Goal: Navigation & Orientation: Find specific page/section

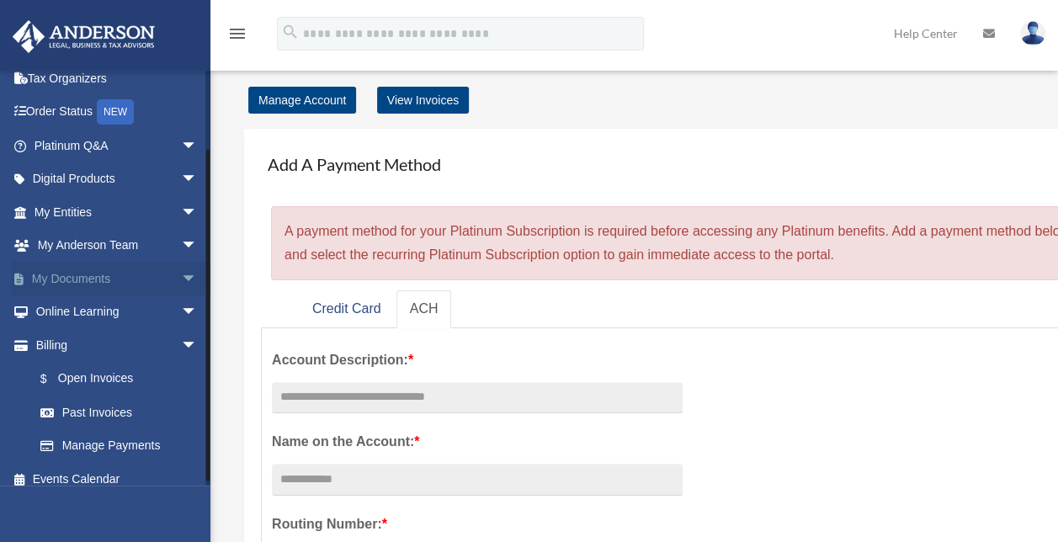
scroll to position [92, 0]
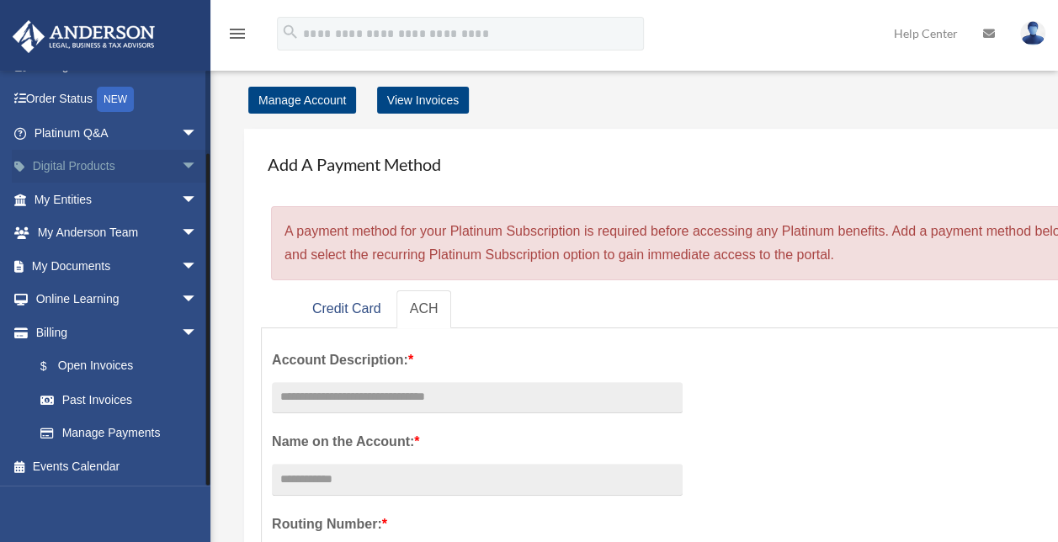
click at [181, 161] on span "arrow_drop_down" at bounding box center [198, 167] width 34 height 34
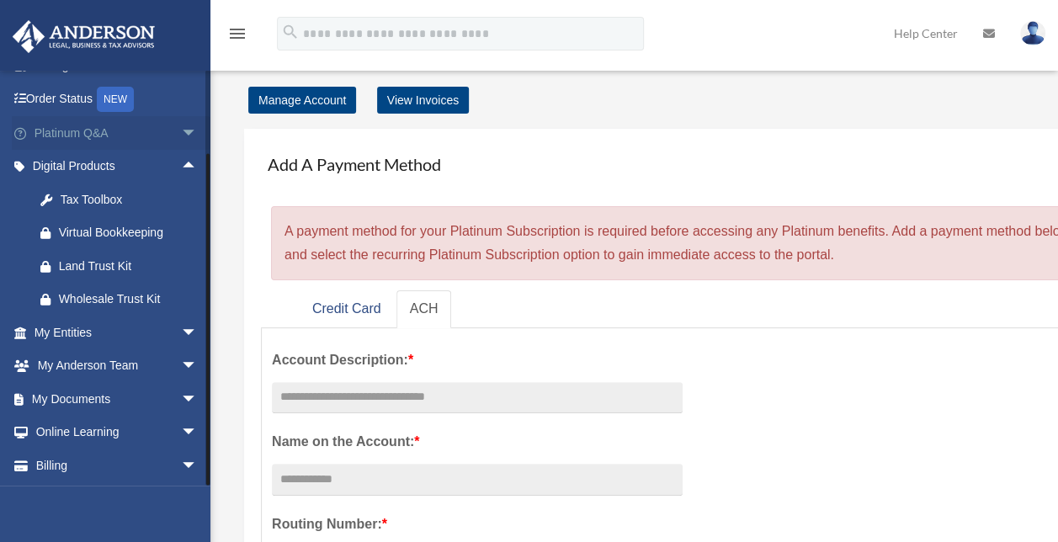
click at [181, 126] on span "arrow_drop_down" at bounding box center [198, 133] width 34 height 34
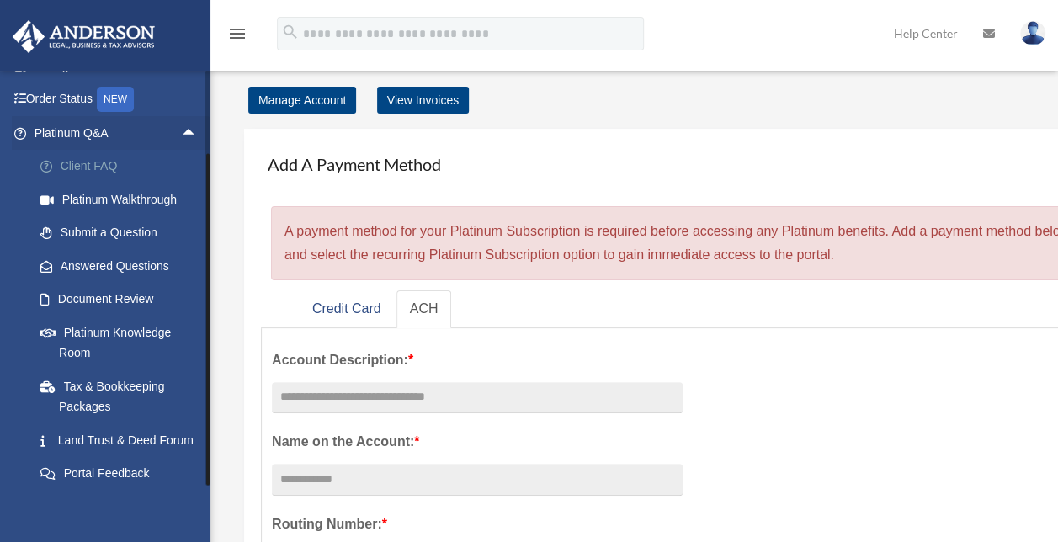
click at [119, 165] on link "Client FAQ" at bounding box center [123, 167] width 199 height 34
click at [96, 165] on link "Client FAQ" at bounding box center [123, 167] width 199 height 34
click at [86, 167] on link "Client FAQ" at bounding box center [123, 167] width 199 height 34
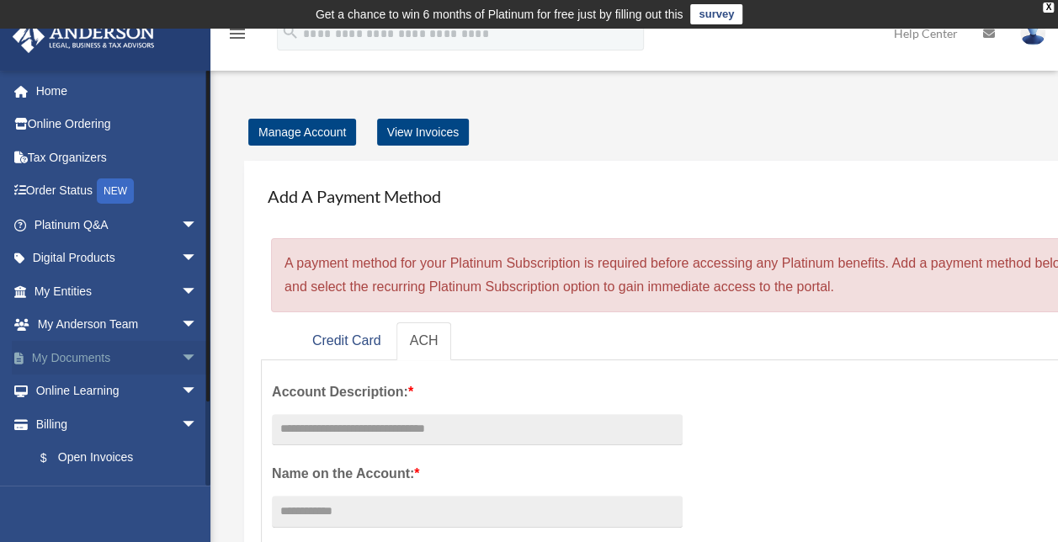
click at [181, 357] on span "arrow_drop_down" at bounding box center [198, 358] width 34 height 34
click at [74, 390] on link "Box" at bounding box center [123, 391] width 199 height 34
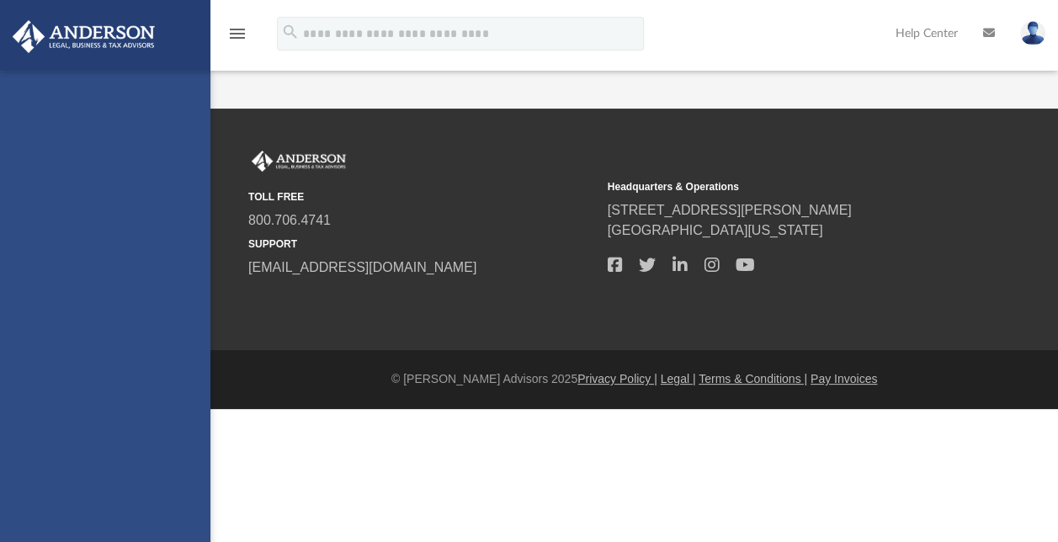
click at [74, 390] on div "[EMAIL_ADDRESS][DOMAIN_NAME] Sign Out [EMAIL_ADDRESS][DOMAIN_NAME] Home Online …" at bounding box center [105, 342] width 210 height 542
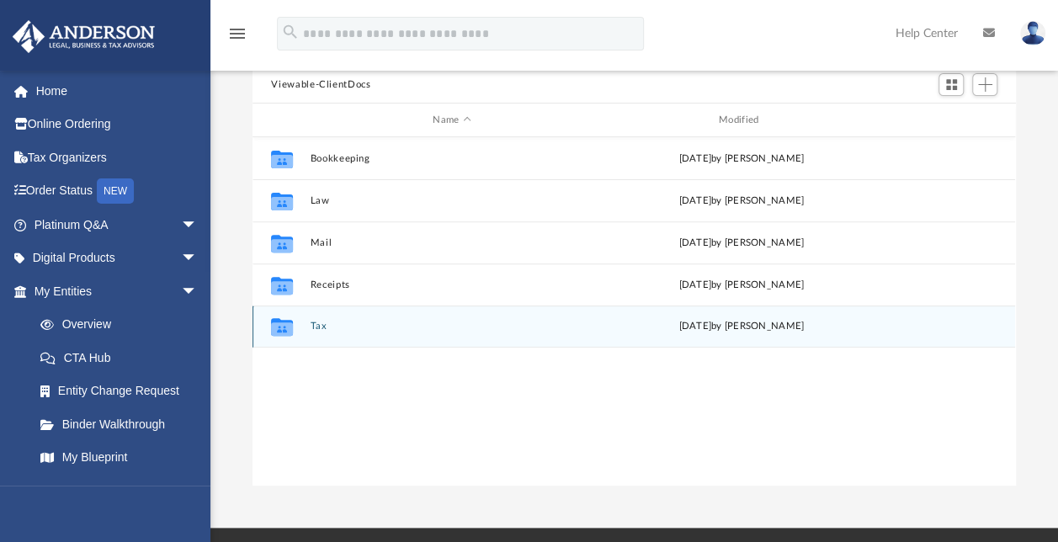
scroll to position [174, 0]
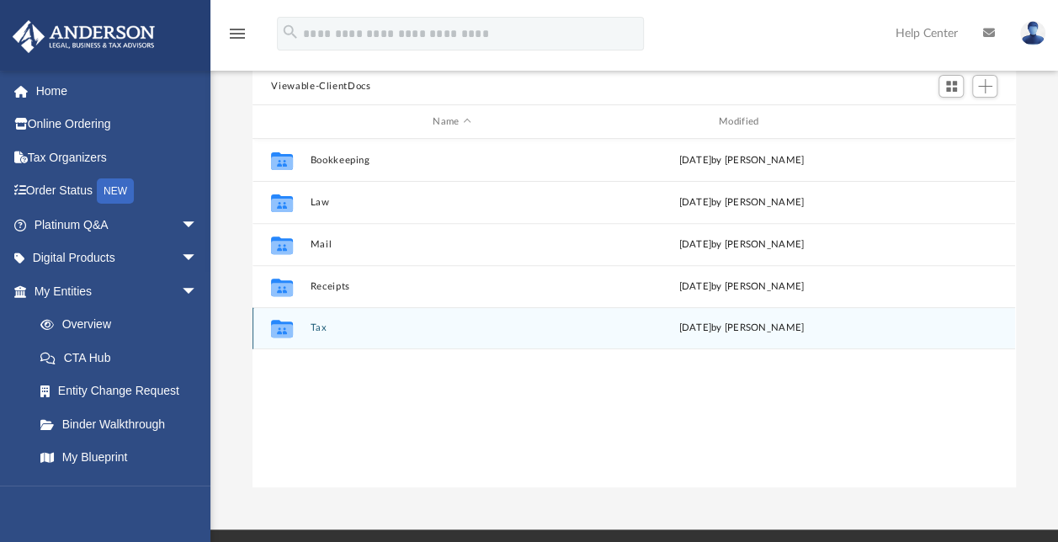
click at [284, 326] on icon "grid" at bounding box center [282, 329] width 22 height 18
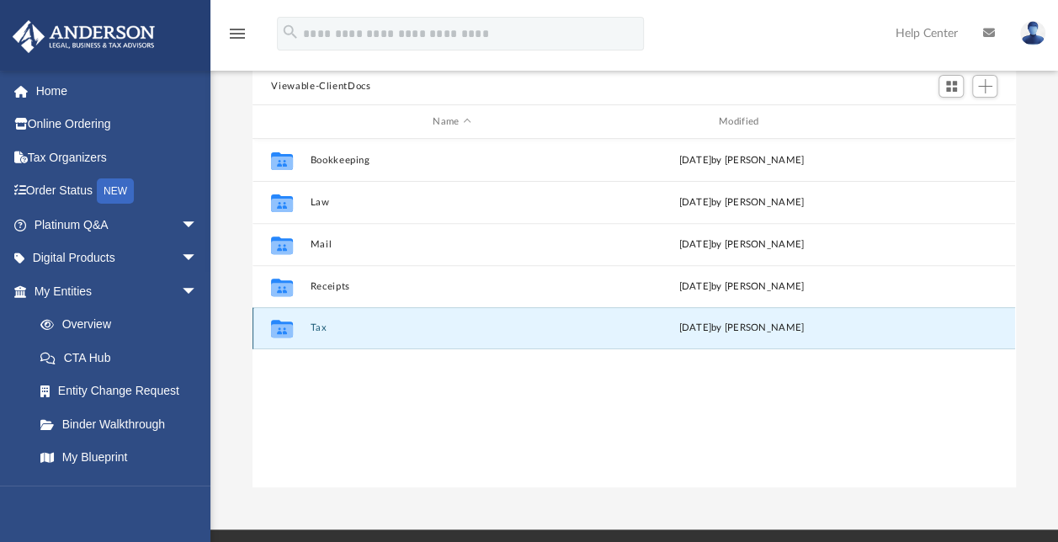
click at [280, 329] on g "grid" at bounding box center [282, 329] width 22 height 18
click at [280, 329] on icon "grid" at bounding box center [282, 330] width 22 height 13
drag, startPoint x: 280, startPoint y: 329, endPoint x: 367, endPoint y: 364, distance: 93.6
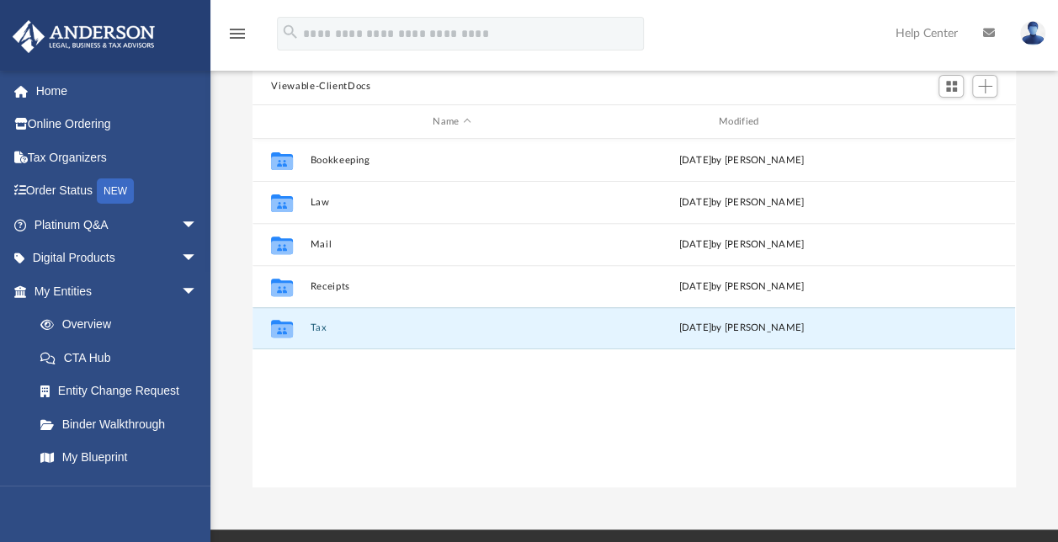
click at [367, 364] on div "Collaborated Folder Bookkeeping Fri Jul 25 2025 by Charles Rogler Collaborated …" at bounding box center [633, 313] width 762 height 349
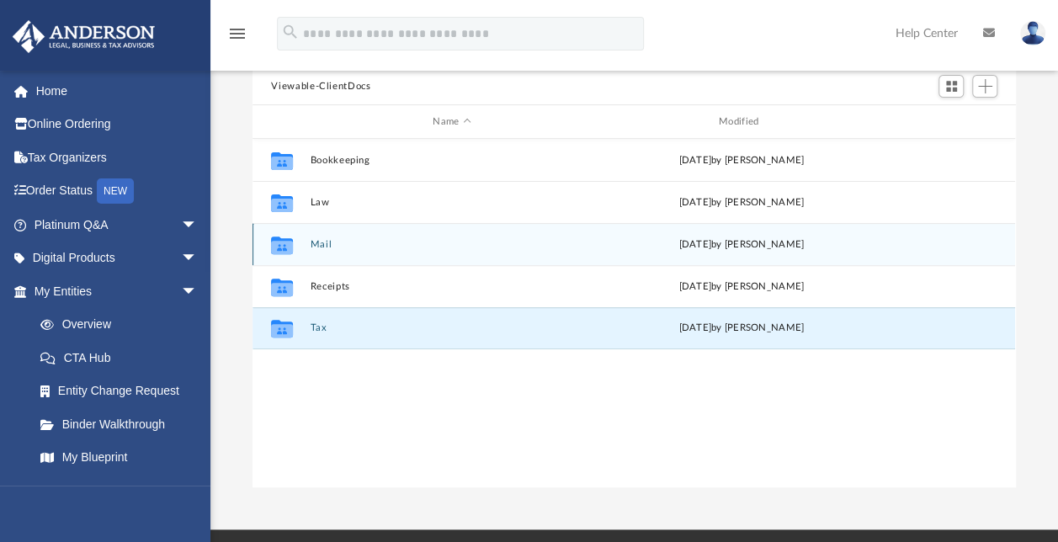
click at [283, 236] on icon "grid" at bounding box center [282, 245] width 22 height 18
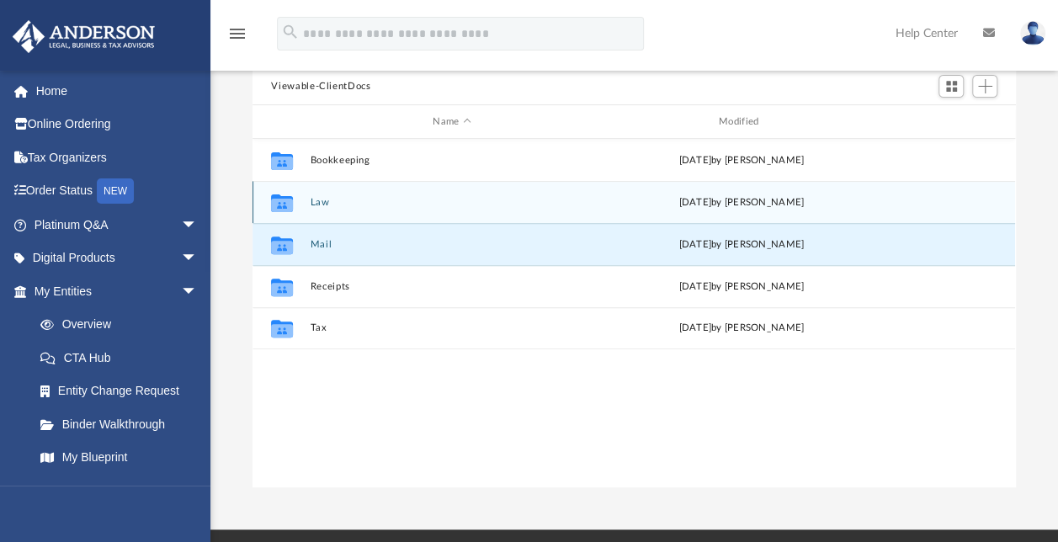
click at [285, 190] on icon "Collaborated Folder" at bounding box center [281, 201] width 27 height 27
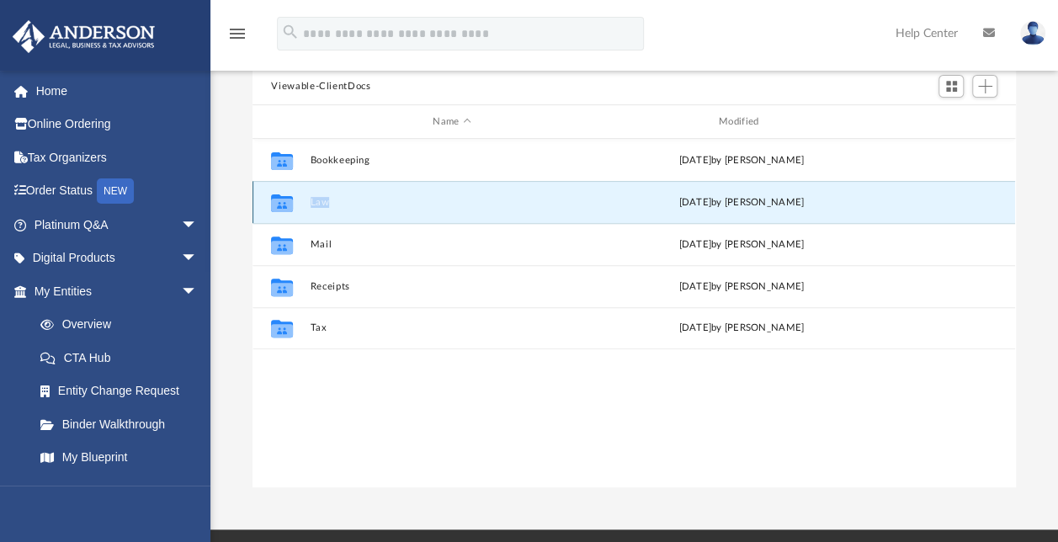
click at [285, 190] on icon "Collaborated Folder" at bounding box center [281, 201] width 27 height 27
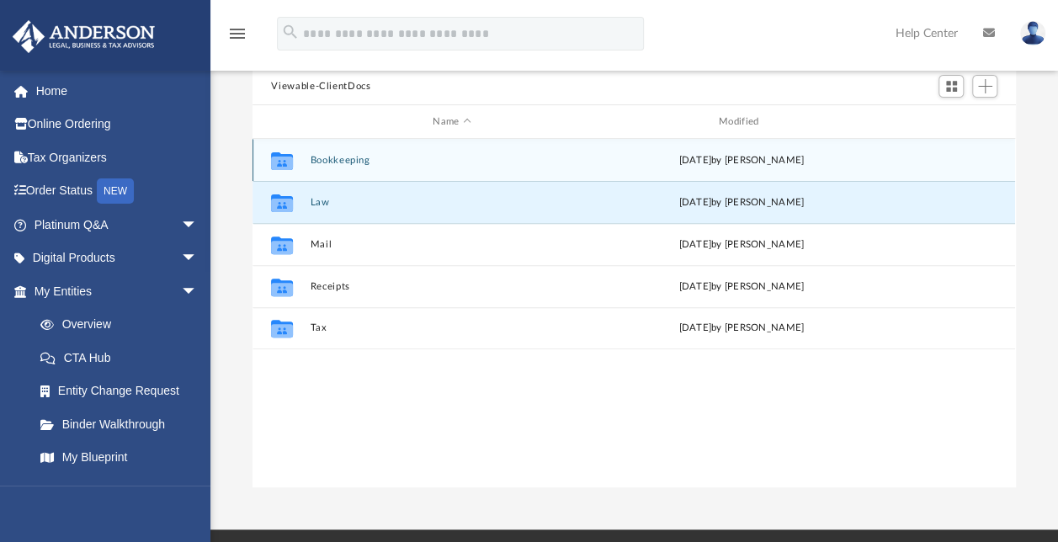
drag, startPoint x: 285, startPoint y: 190, endPoint x: 286, endPoint y: 157, distance: 32.8
click at [286, 157] on icon "grid" at bounding box center [282, 162] width 22 height 13
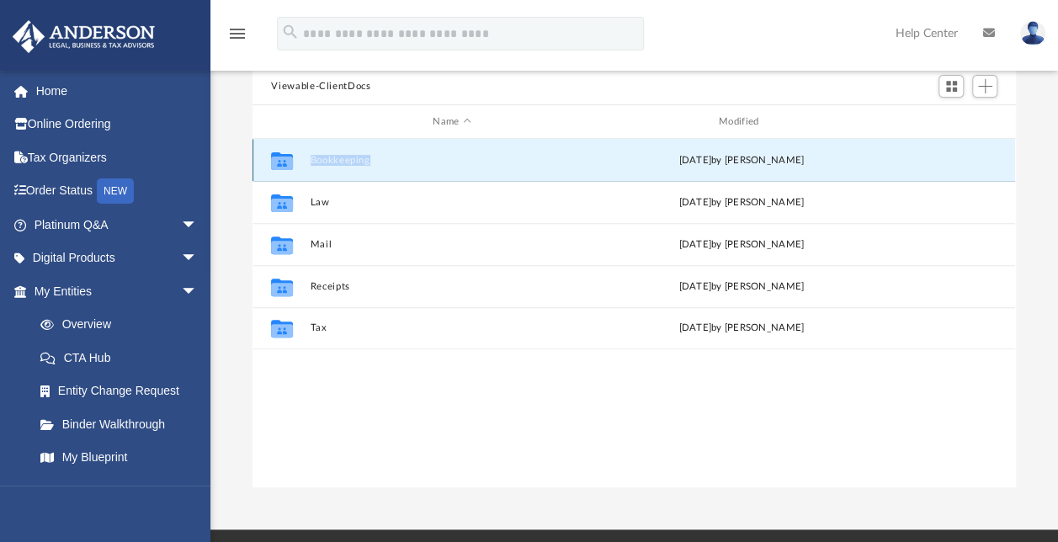
click at [286, 157] on icon "grid" at bounding box center [282, 162] width 22 height 13
drag, startPoint x: 286, startPoint y: 157, endPoint x: 345, endPoint y: 155, distance: 58.9
click at [345, 155] on button "Bookkeeping" at bounding box center [451, 160] width 283 height 11
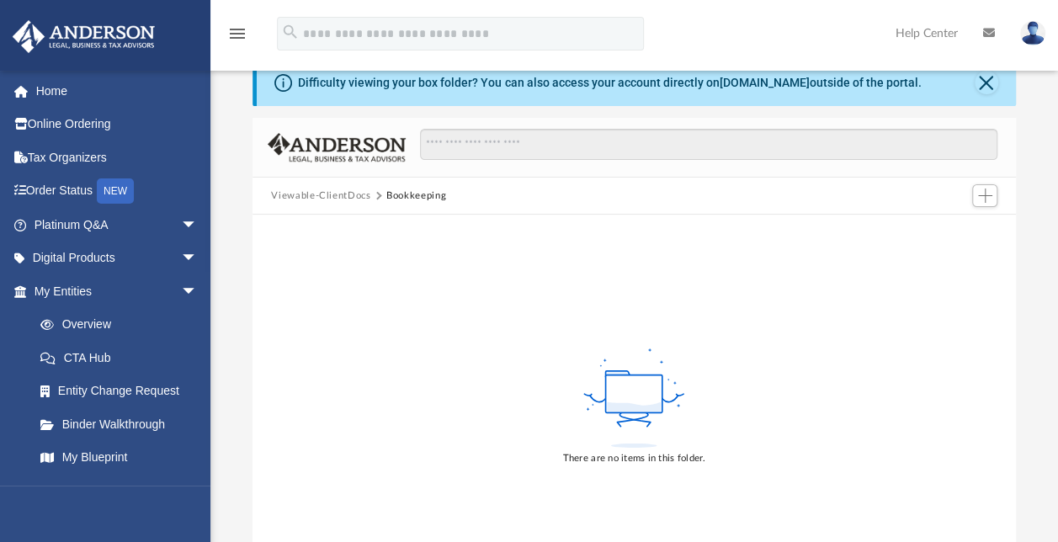
scroll to position [66, 0]
click at [316, 190] on button "Viewable-ClientDocs" at bounding box center [320, 194] width 99 height 15
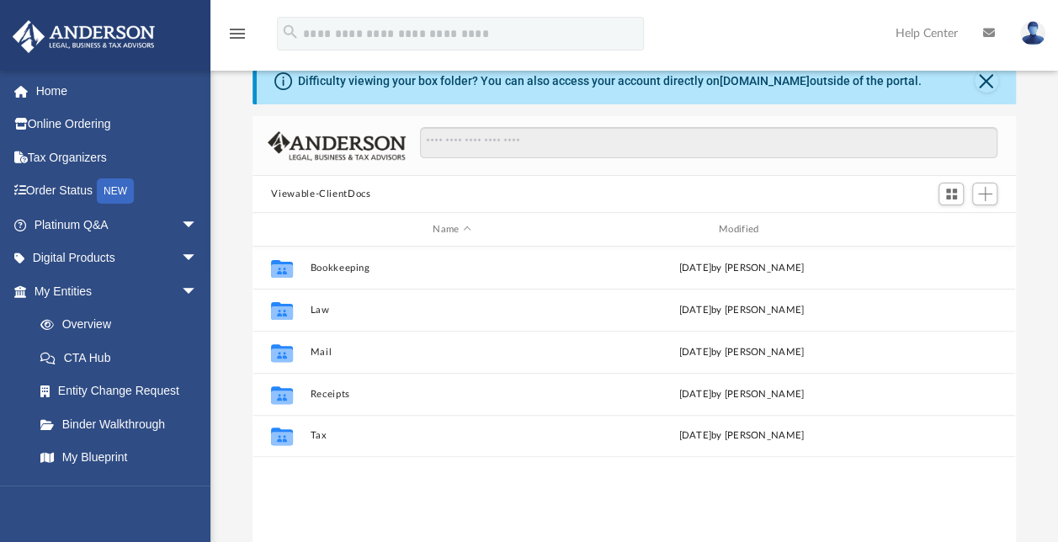
scroll to position [369, 749]
click at [316, 190] on button "Viewable-ClientDocs" at bounding box center [320, 194] width 99 height 15
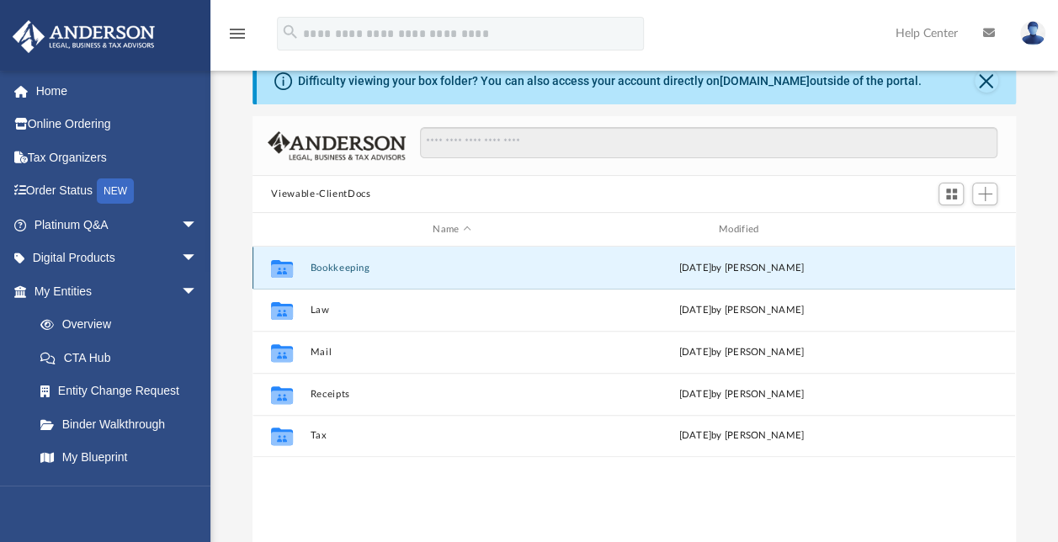
click at [344, 265] on button "Bookkeeping" at bounding box center [451, 267] width 283 height 11
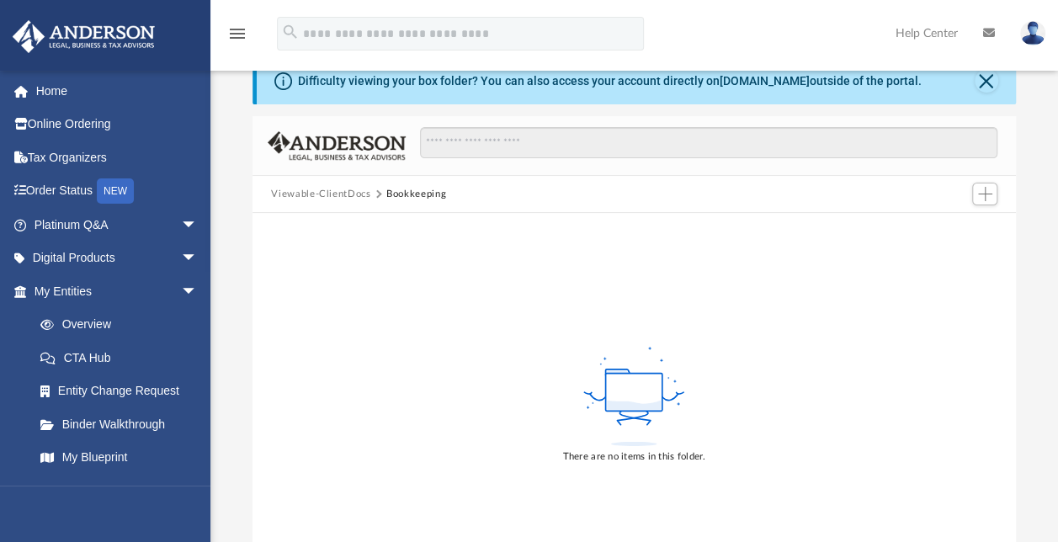
click at [302, 191] on button "Viewable-ClientDocs" at bounding box center [320, 194] width 99 height 15
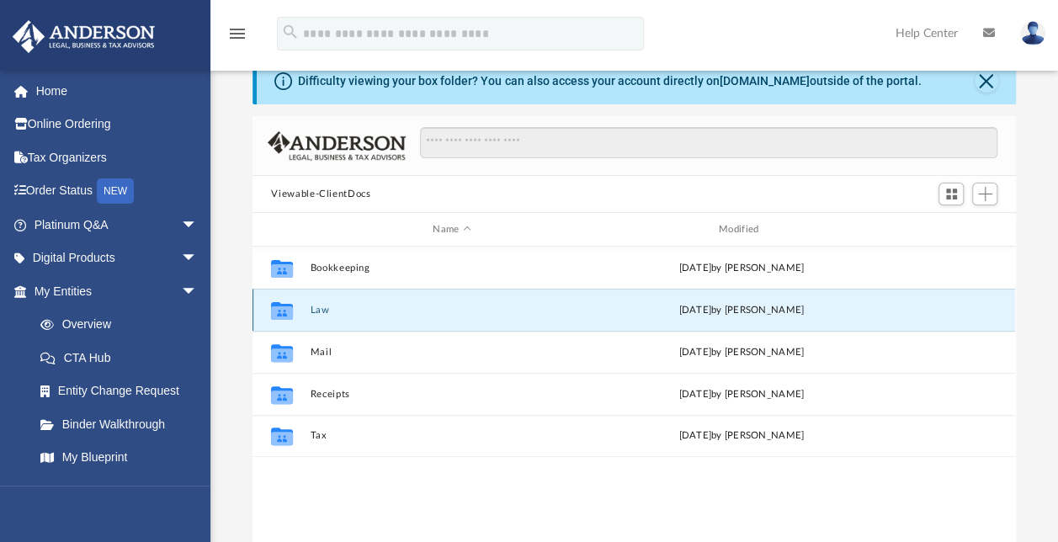
click at [321, 305] on button "Law" at bounding box center [451, 310] width 283 height 11
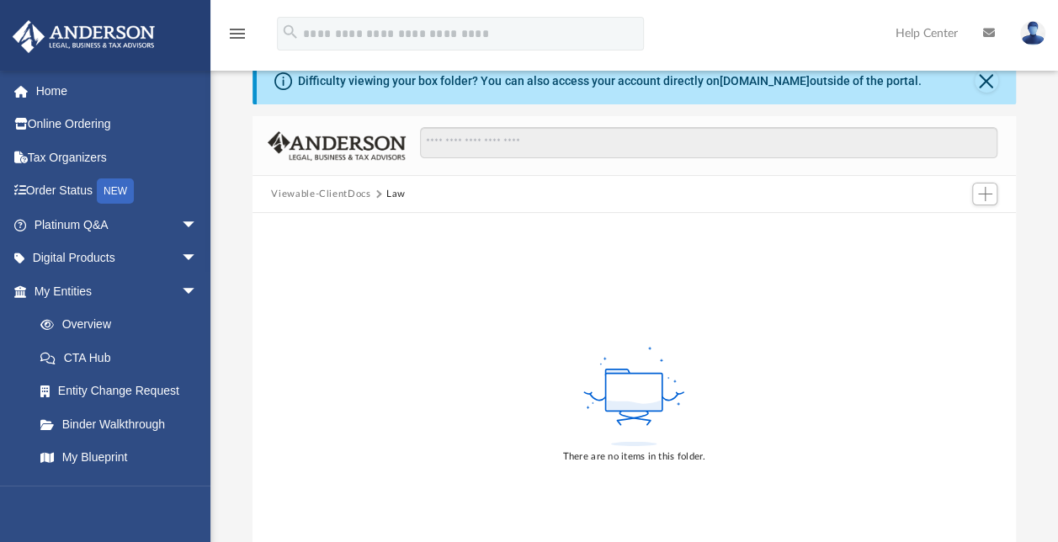
click at [331, 194] on button "Viewable-ClientDocs" at bounding box center [320, 194] width 99 height 15
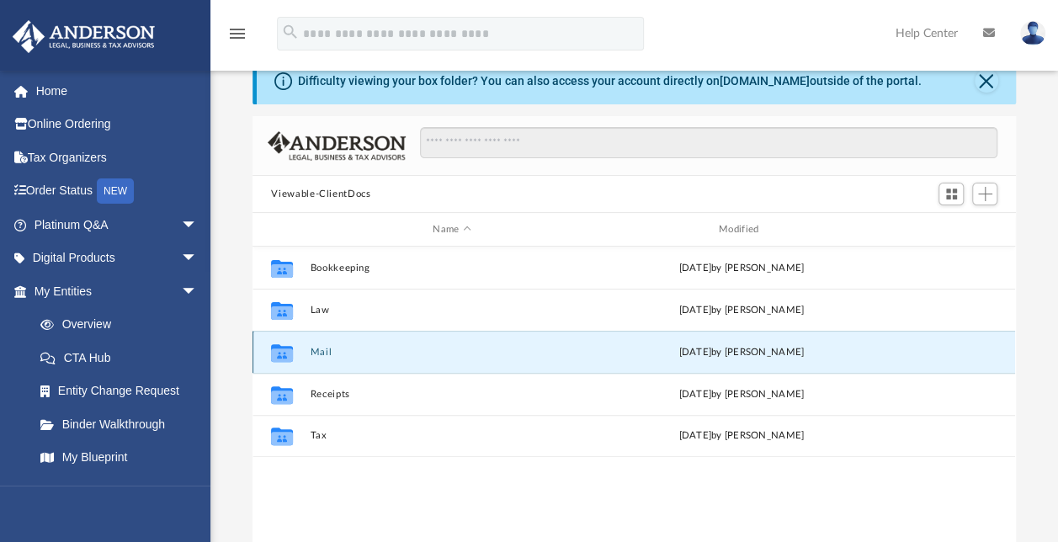
click at [321, 354] on button "Mail" at bounding box center [451, 352] width 283 height 11
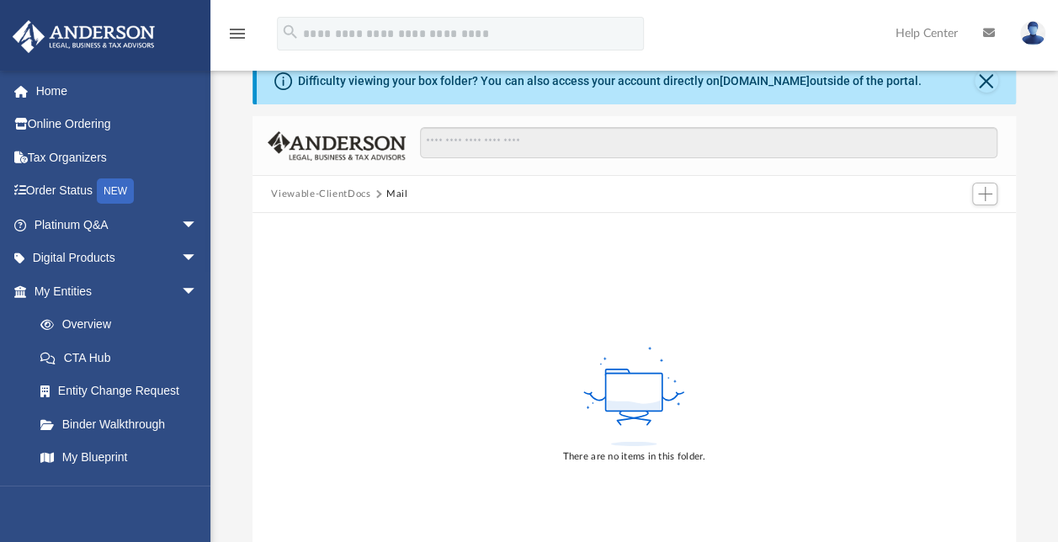
click at [336, 192] on button "Viewable-ClientDocs" at bounding box center [320, 194] width 99 height 15
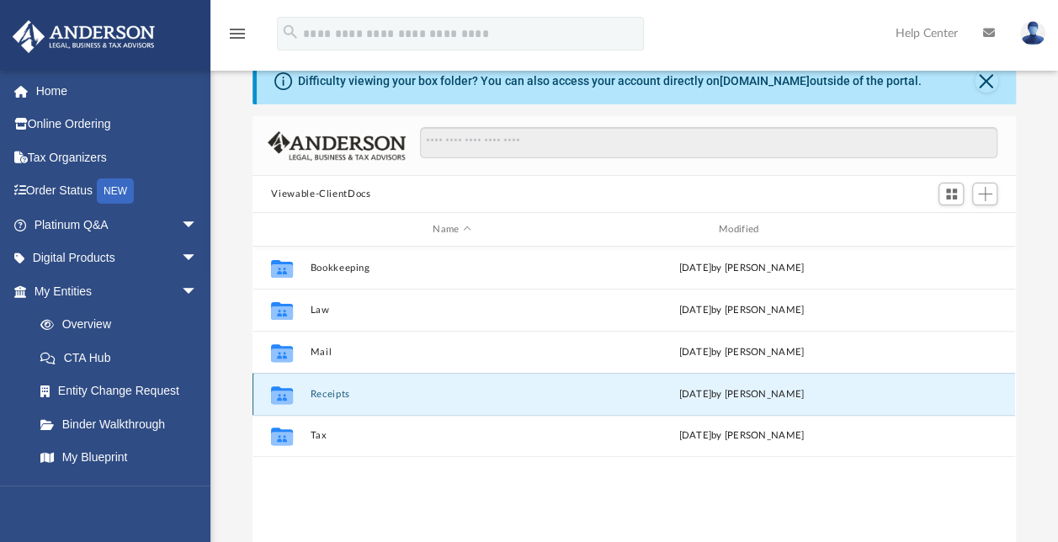
click at [330, 395] on button "Receipts" at bounding box center [451, 394] width 283 height 11
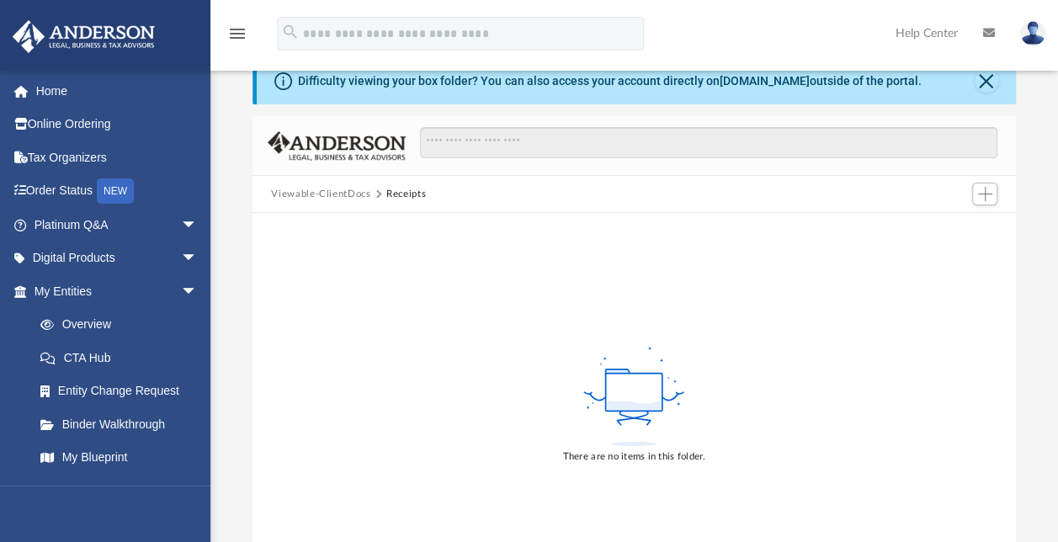
click at [322, 188] on button "Viewable-ClientDocs" at bounding box center [320, 194] width 99 height 15
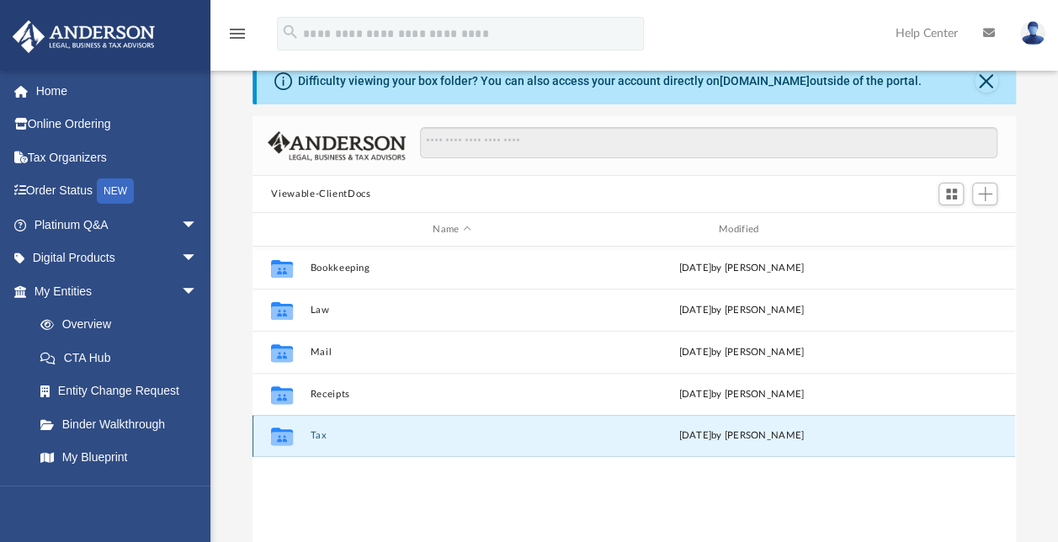
click at [320, 437] on button "Tax" at bounding box center [451, 435] width 283 height 11
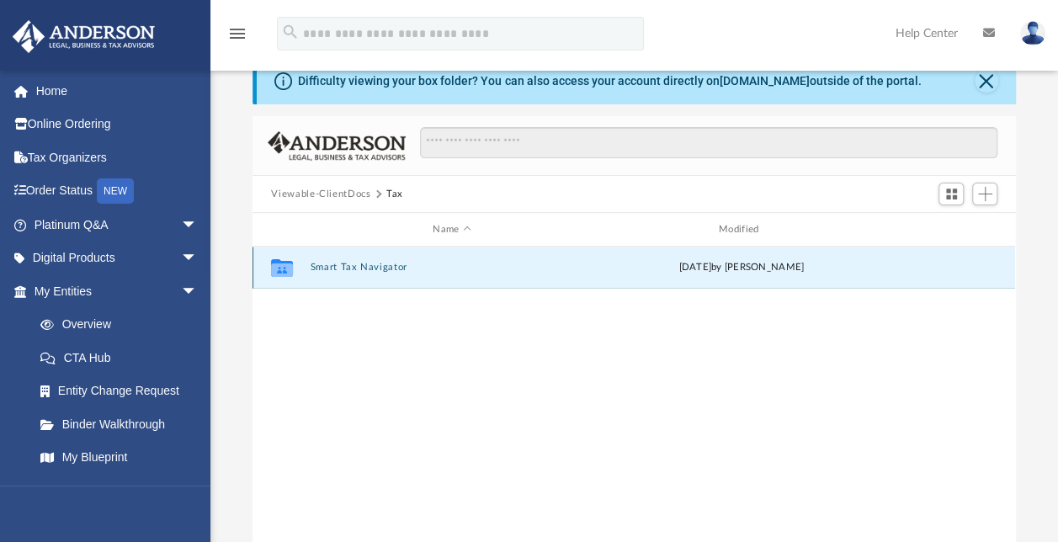
click at [331, 265] on button "Smart Tax Navigator" at bounding box center [451, 267] width 283 height 11
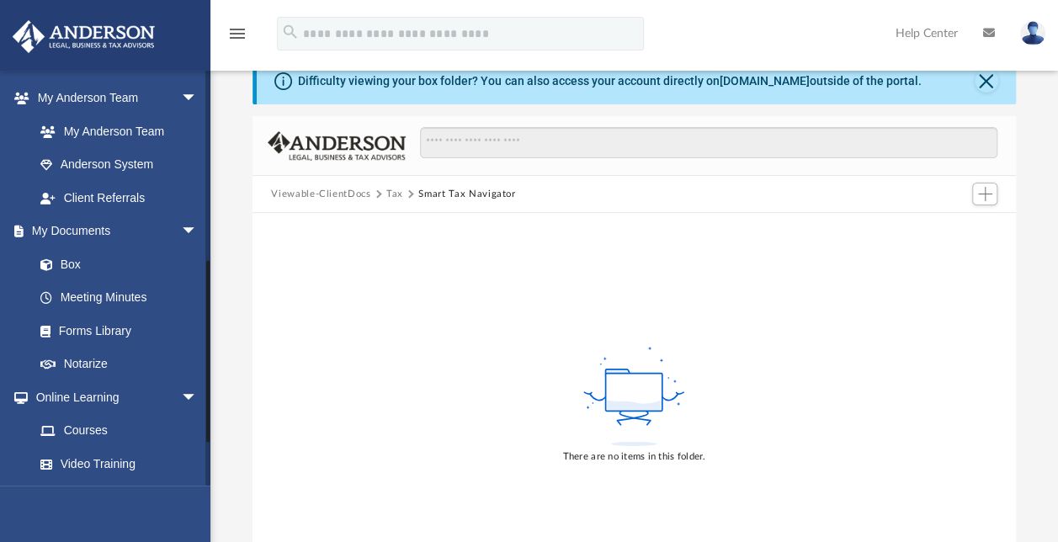
scroll to position [427, 0]
click at [77, 296] on link "Meeting Minutes" at bounding box center [123, 297] width 199 height 34
click at [54, 294] on span at bounding box center [55, 297] width 11 height 12
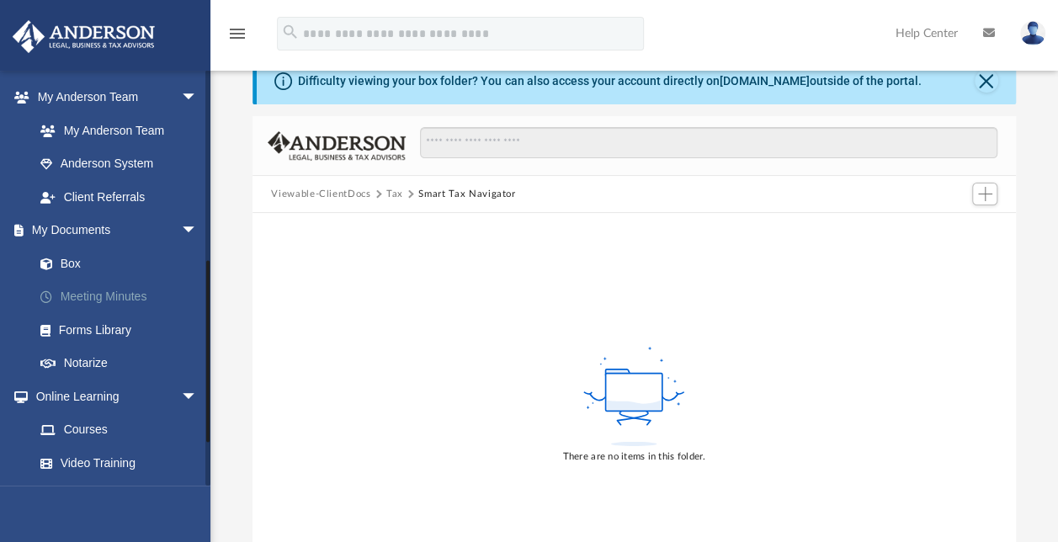
click at [54, 294] on span at bounding box center [55, 297] width 11 height 12
click at [73, 258] on link "Box" at bounding box center [123, 264] width 199 height 34
click at [72, 259] on link "Box" at bounding box center [123, 264] width 199 height 34
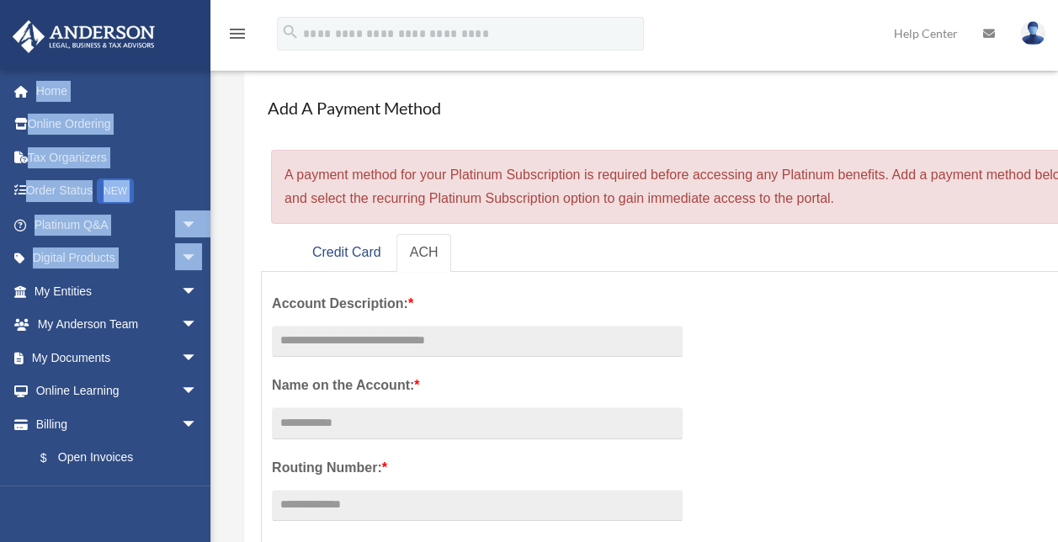
scroll to position [90, 0]
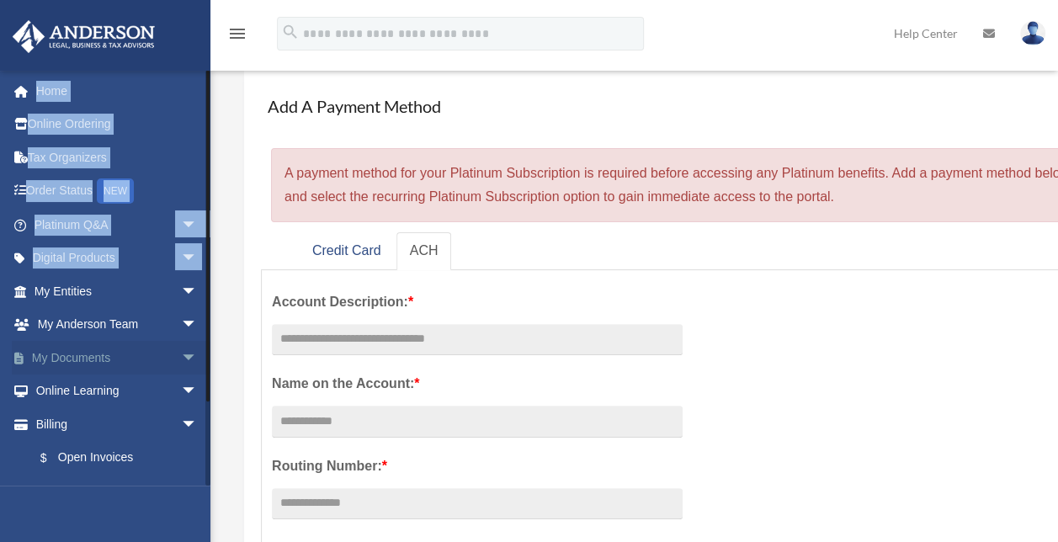
click at [181, 356] on span "arrow_drop_down" at bounding box center [198, 358] width 34 height 34
click at [72, 389] on link "Box" at bounding box center [123, 391] width 199 height 34
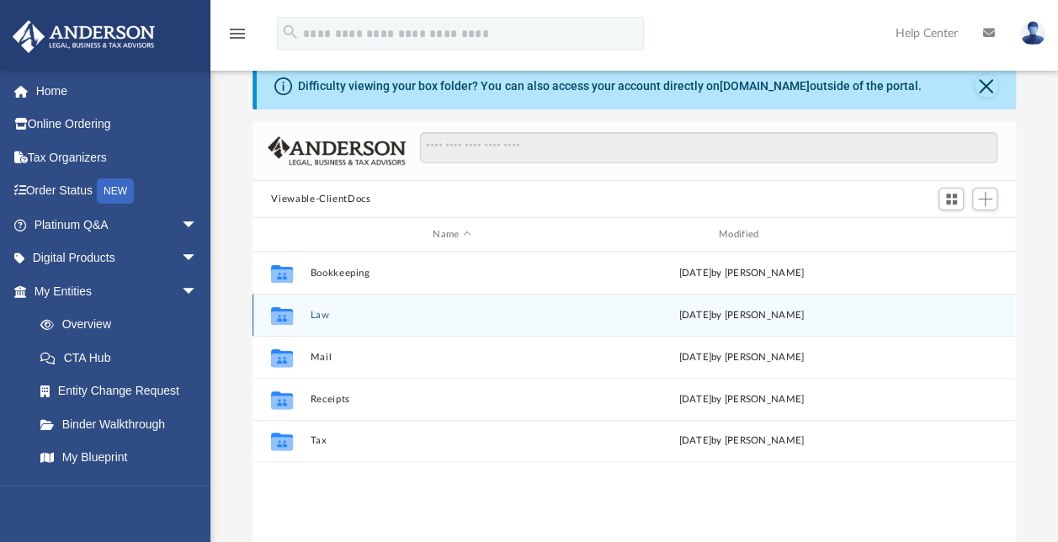
scroll to position [62, 0]
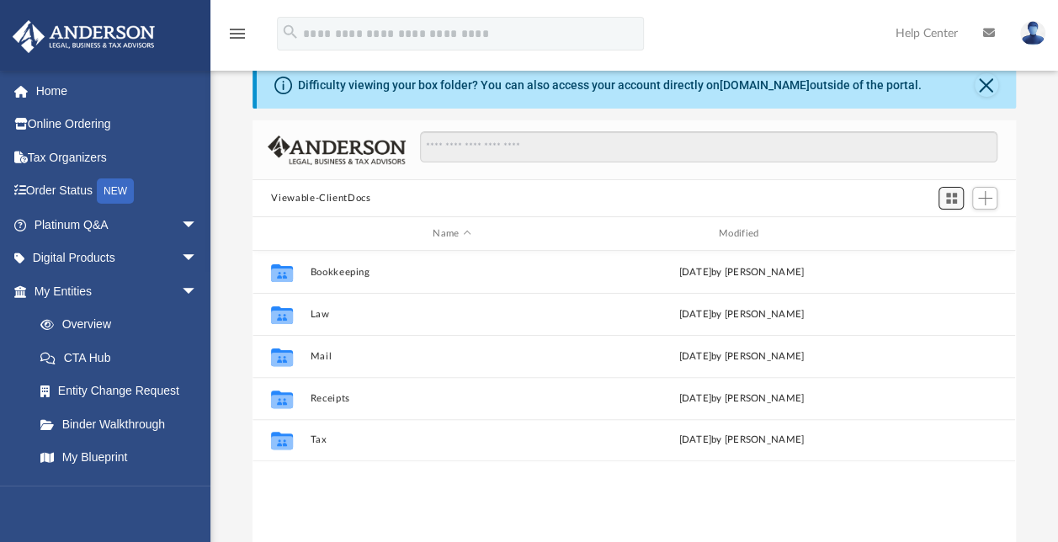
click at [952, 195] on span "Switch to Grid View" at bounding box center [951, 198] width 14 height 14
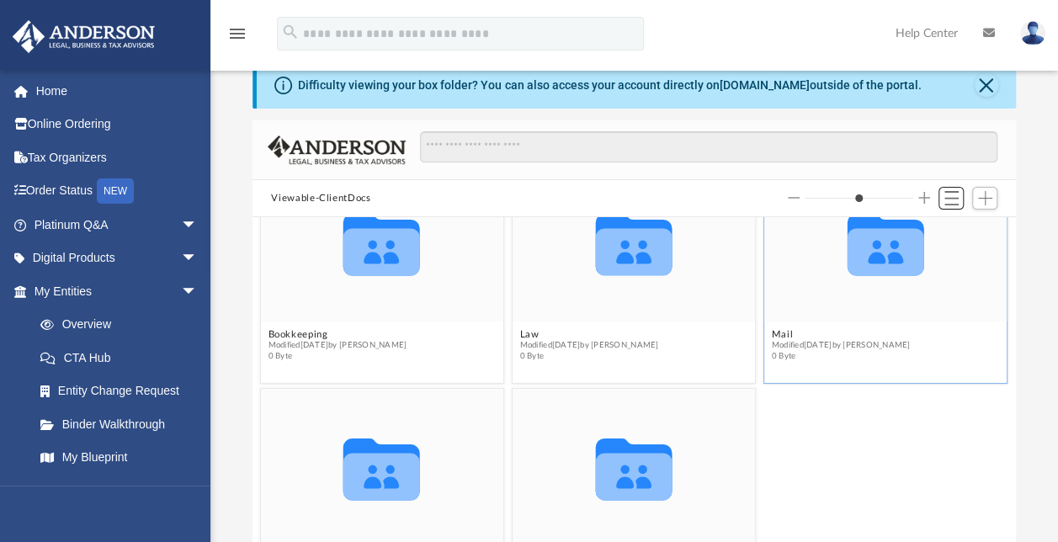
scroll to position [0, 0]
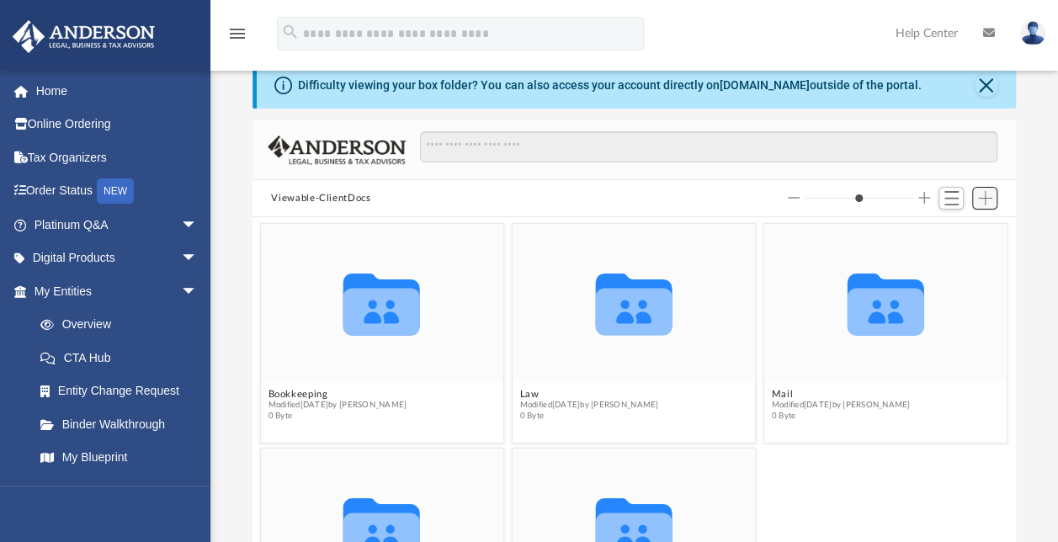
click at [986, 202] on span "Add" at bounding box center [985, 198] width 14 height 14
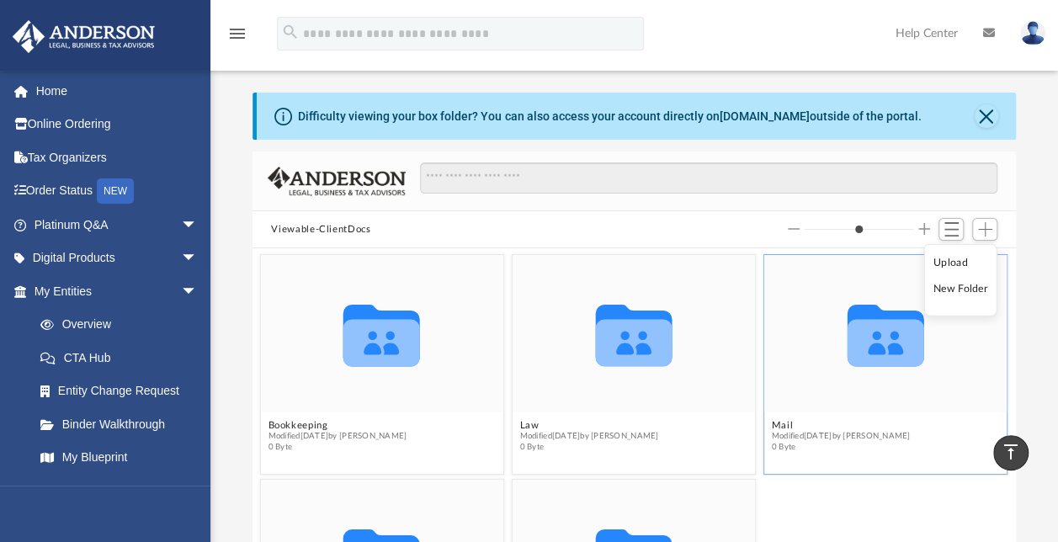
scroll to position [29, 0]
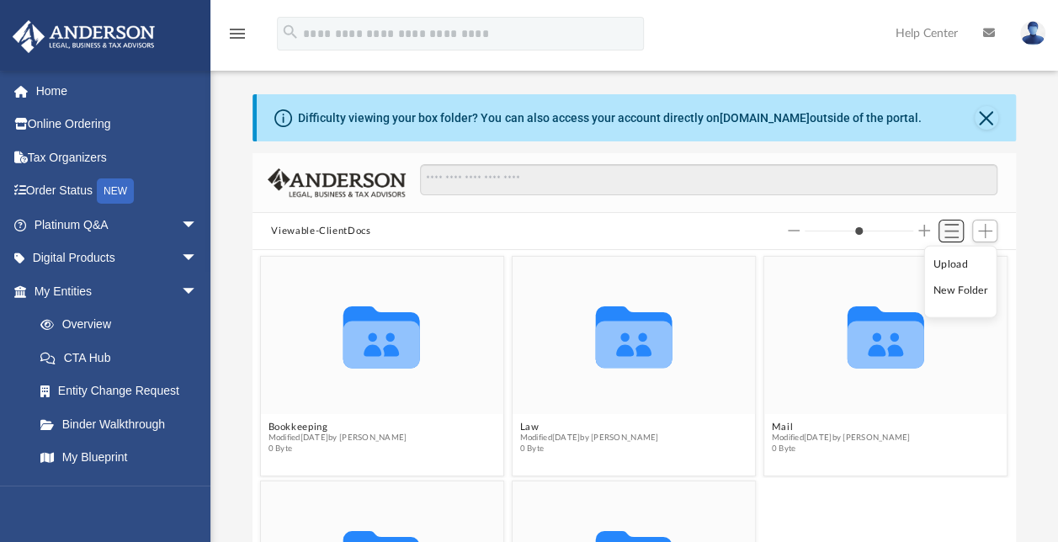
click at [948, 224] on span "Switch to List View" at bounding box center [951, 231] width 14 height 14
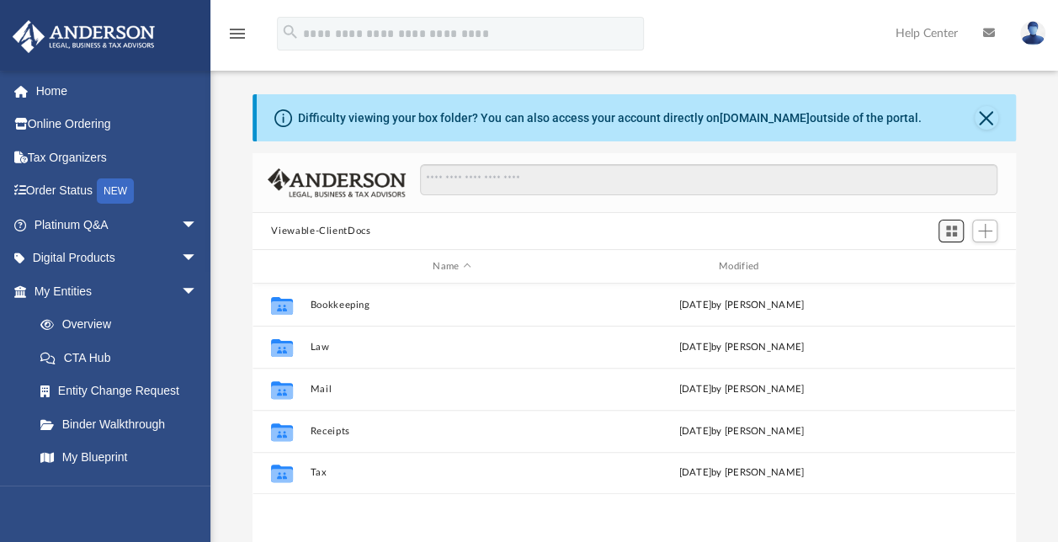
scroll to position [369, 749]
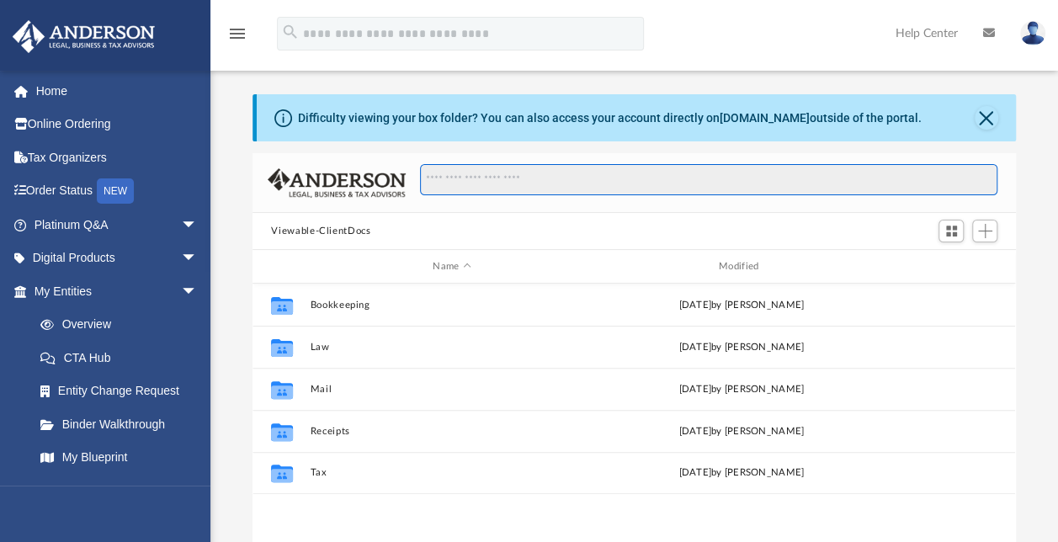
click at [565, 179] on input "Search files and folders" at bounding box center [708, 180] width 577 height 32
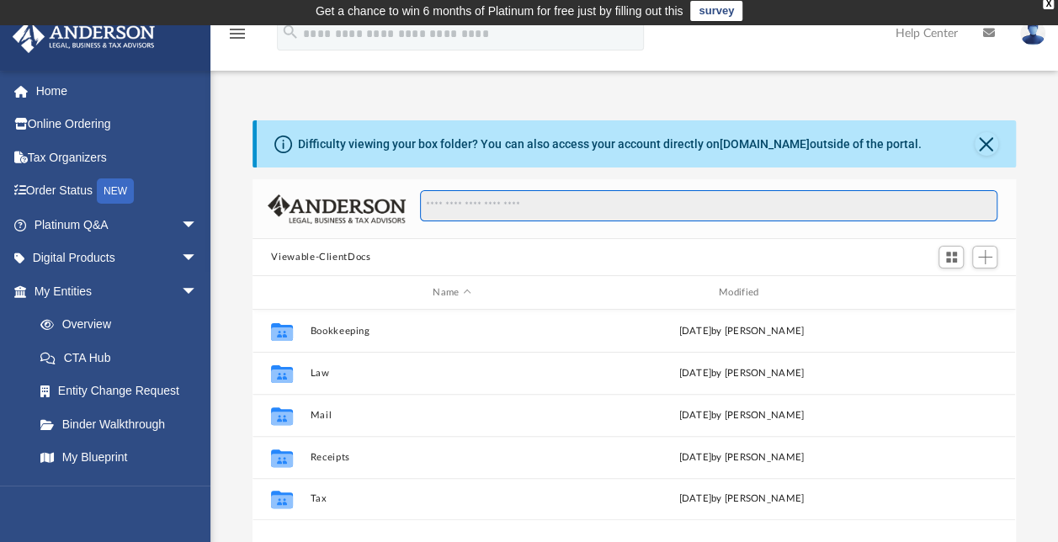
scroll to position [0, 0]
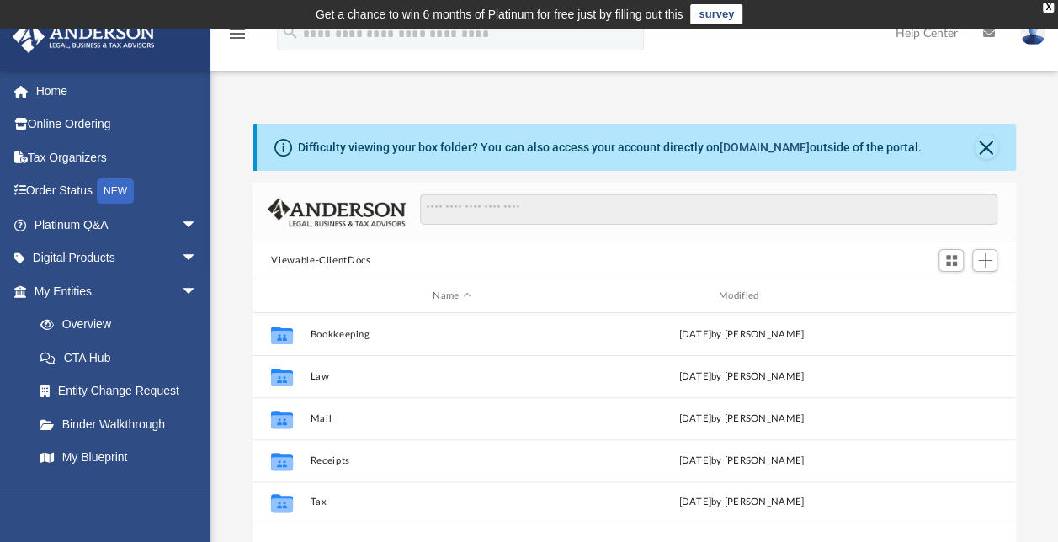
click at [750, 146] on link "[DOMAIN_NAME]" at bounding box center [763, 147] width 90 height 13
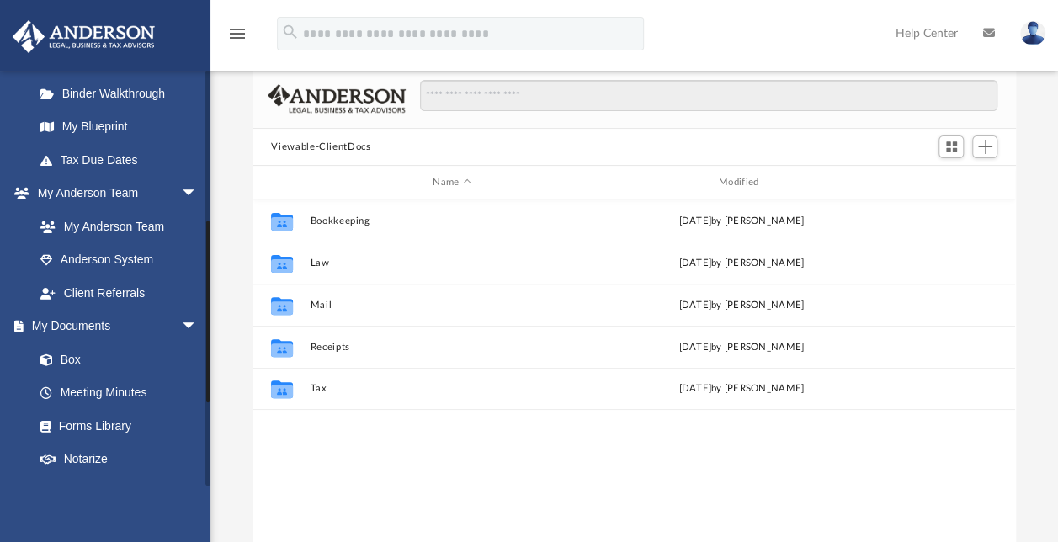
scroll to position [343, 0]
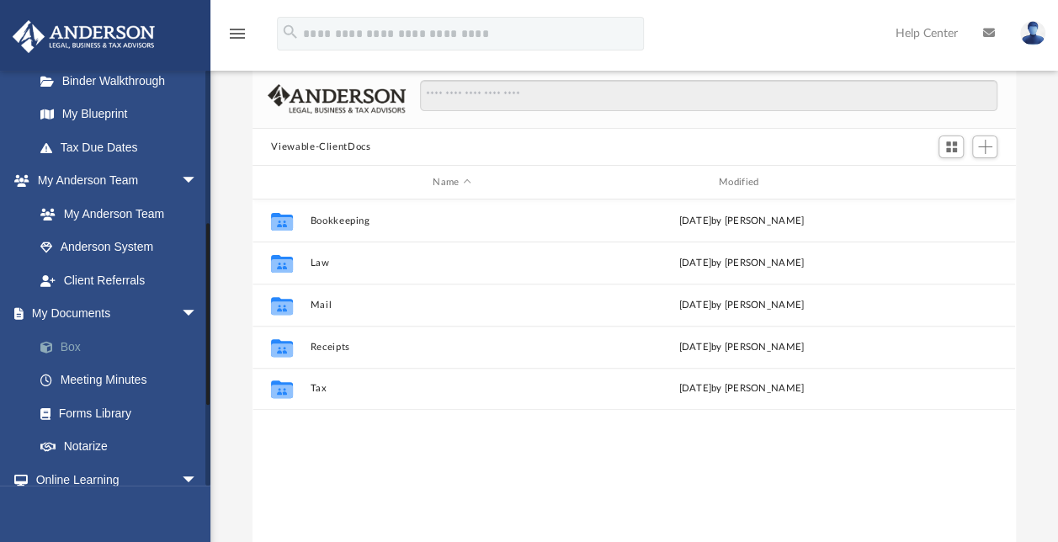
click at [71, 346] on link "Box" at bounding box center [123, 347] width 199 height 34
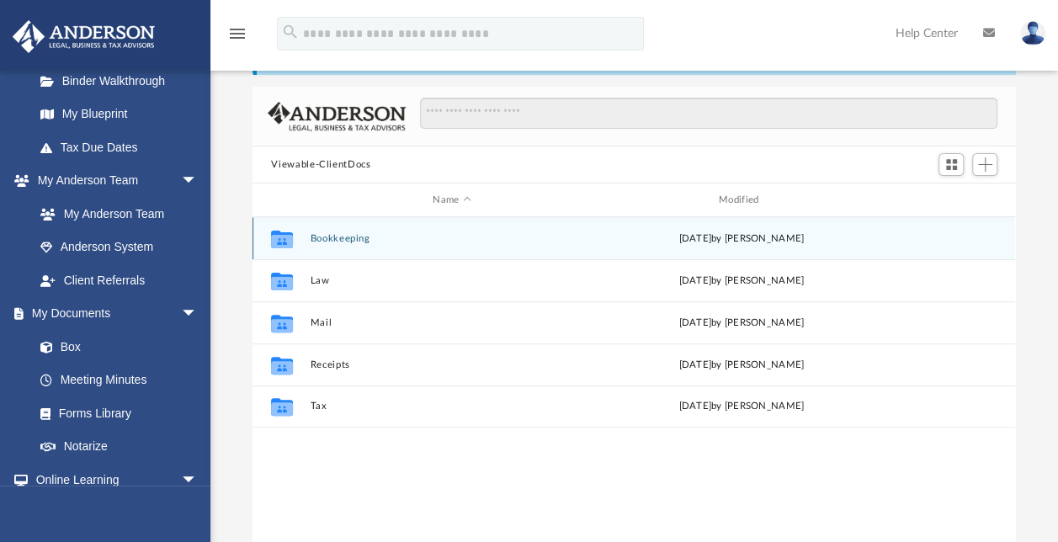
scroll to position [93, 0]
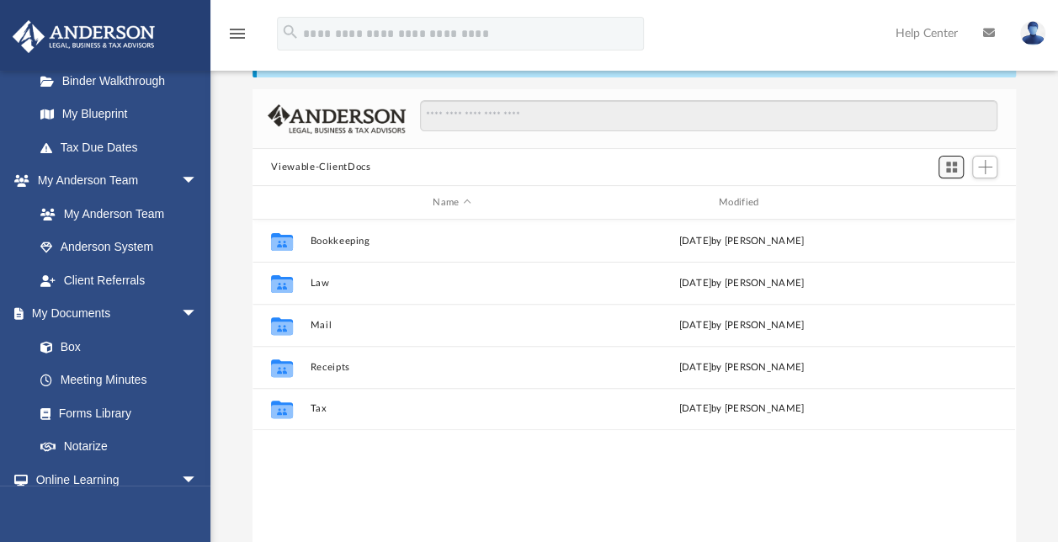
click at [951, 163] on span "Switch to Grid View" at bounding box center [951, 167] width 14 height 14
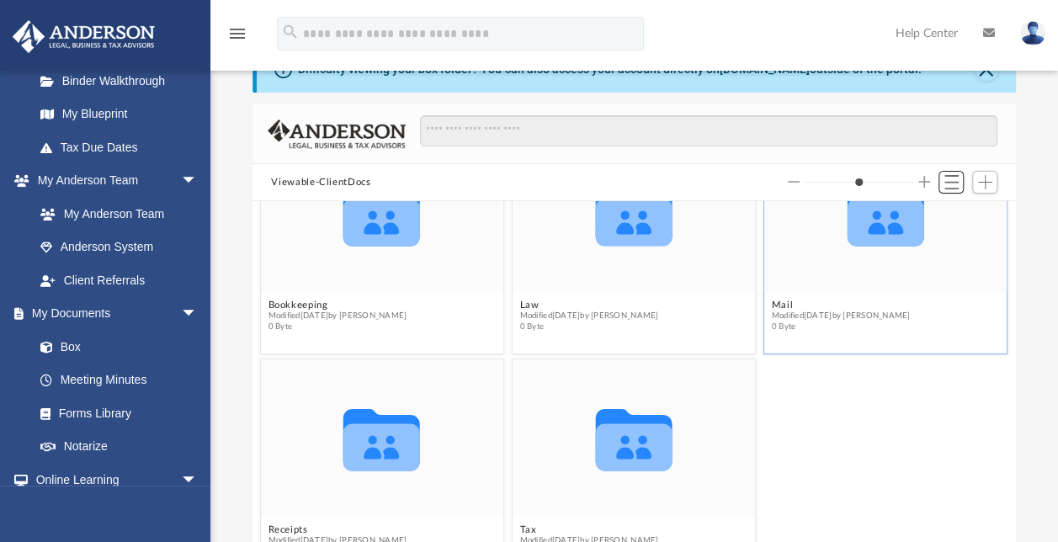
scroll to position [66, 0]
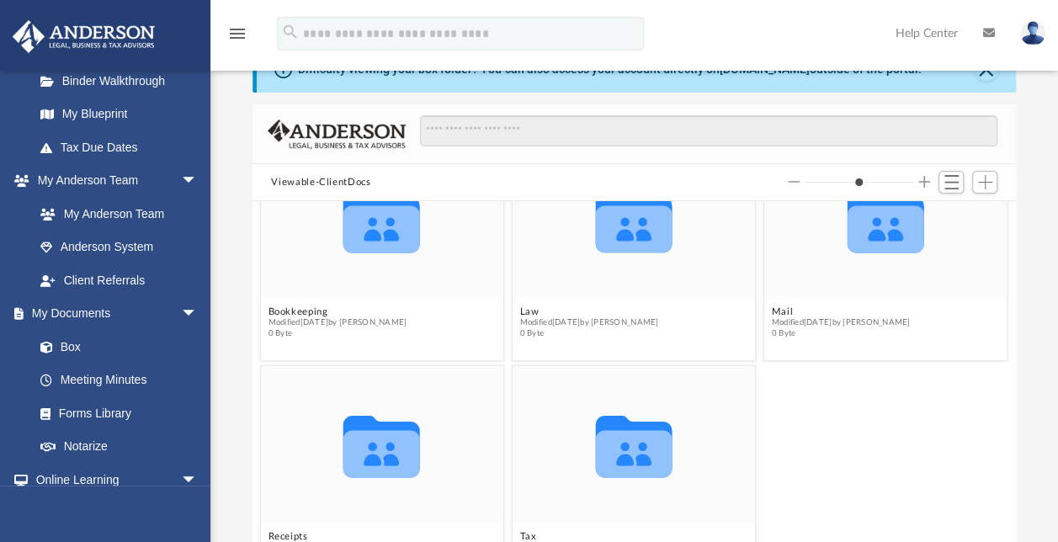
drag, startPoint x: 807, startPoint y: 180, endPoint x: 821, endPoint y: 178, distance: 14.4
click at [821, 178] on input "Column size" at bounding box center [858, 182] width 109 height 12
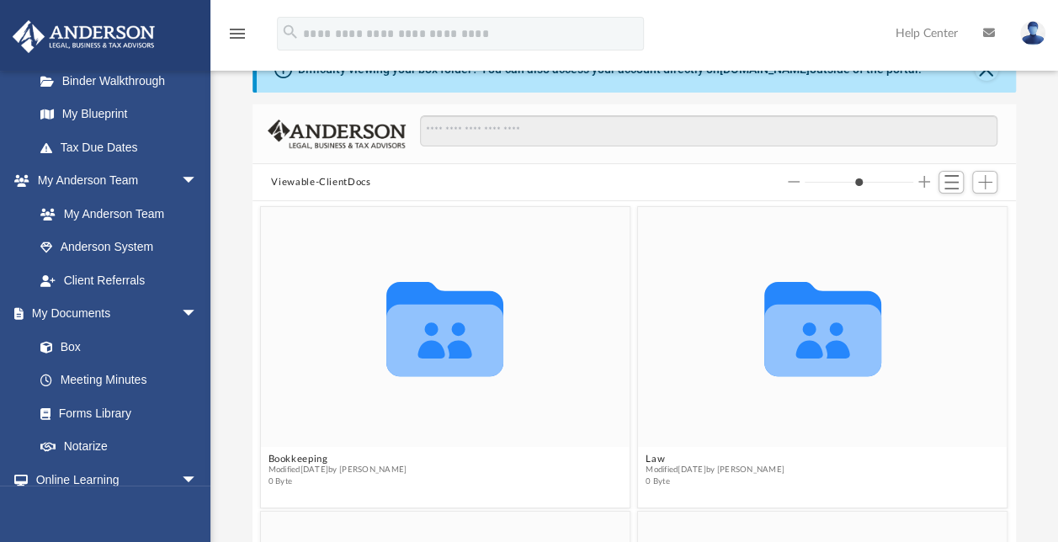
type input "*"
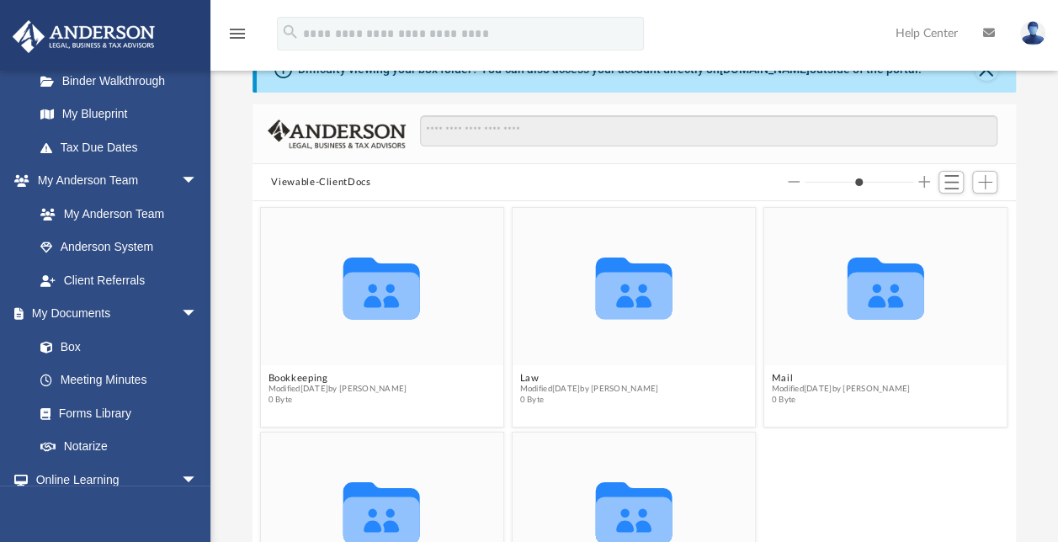
drag, startPoint x: 809, startPoint y: 178, endPoint x: 790, endPoint y: 191, distance: 23.6
click at [804, 188] on input "Column size" at bounding box center [858, 182] width 109 height 12
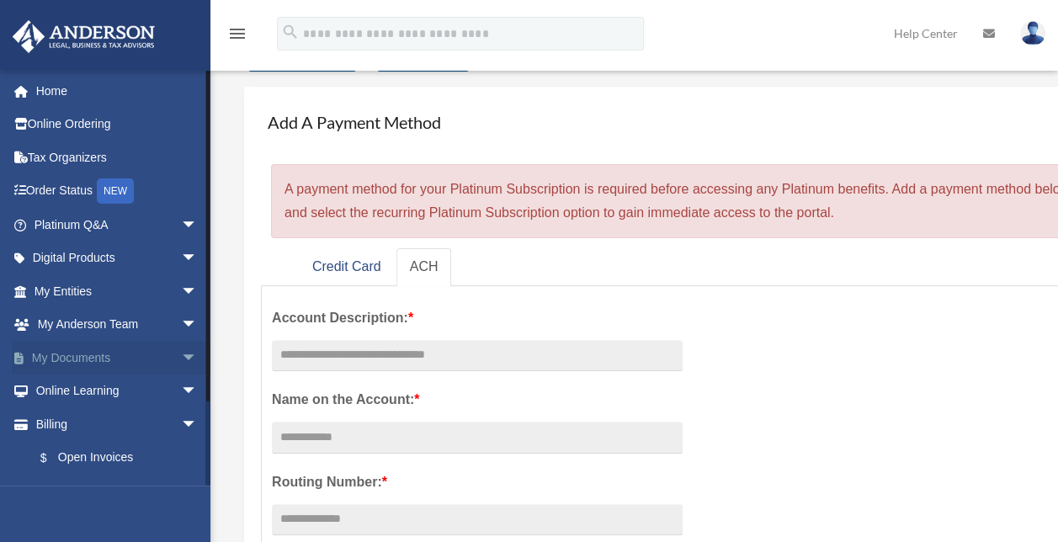
click at [181, 352] on span "arrow_drop_down" at bounding box center [198, 358] width 34 height 34
click at [66, 386] on link "Box" at bounding box center [123, 391] width 199 height 34
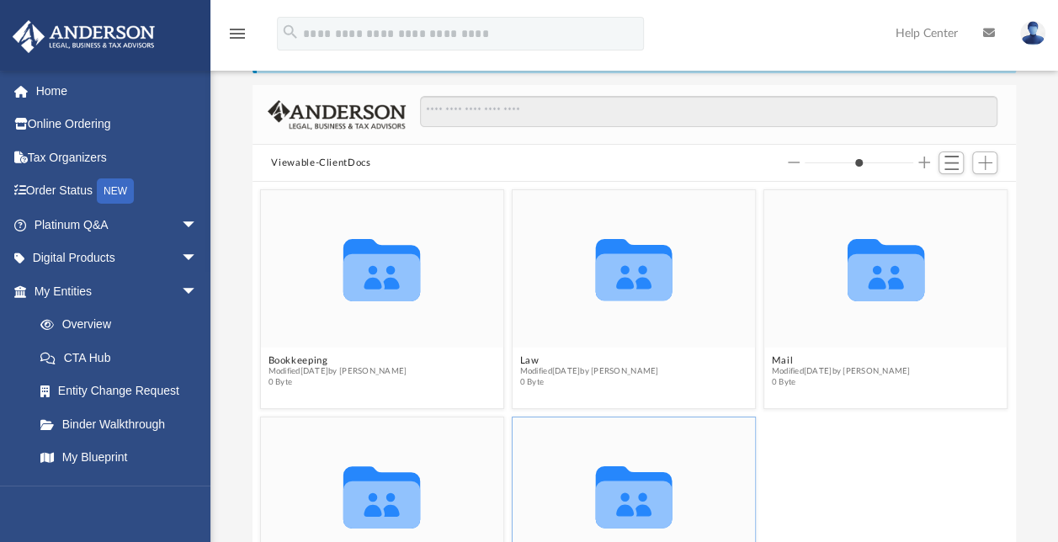
scroll to position [99, 0]
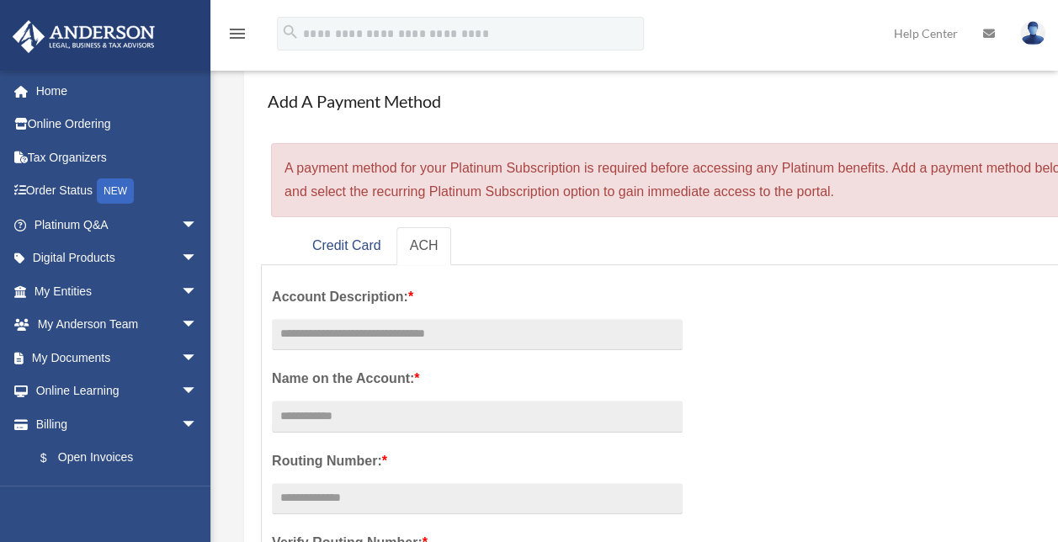
scroll to position [96, 0]
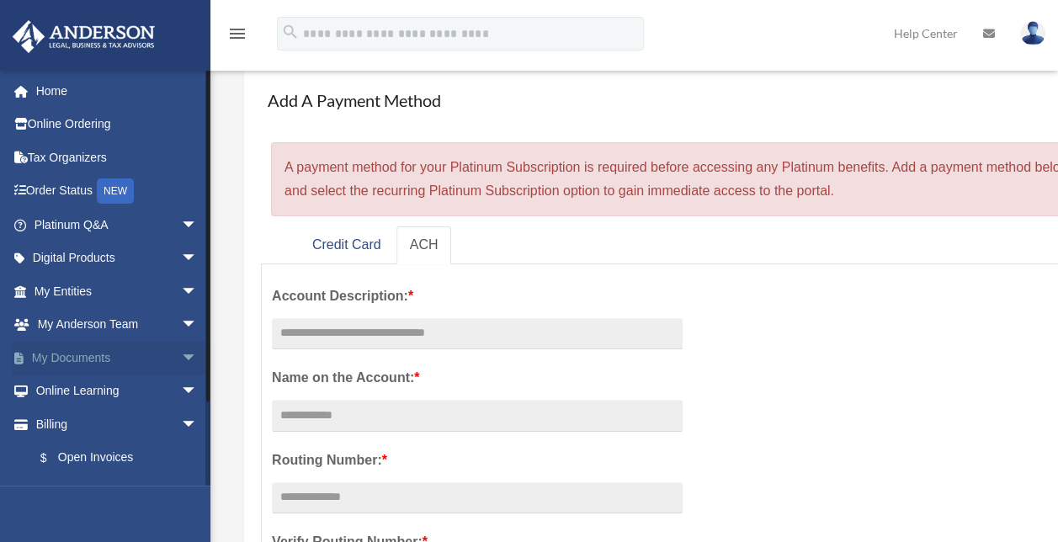
click at [181, 353] on span "arrow_drop_down" at bounding box center [198, 358] width 34 height 34
click at [69, 382] on link "Box" at bounding box center [123, 391] width 199 height 34
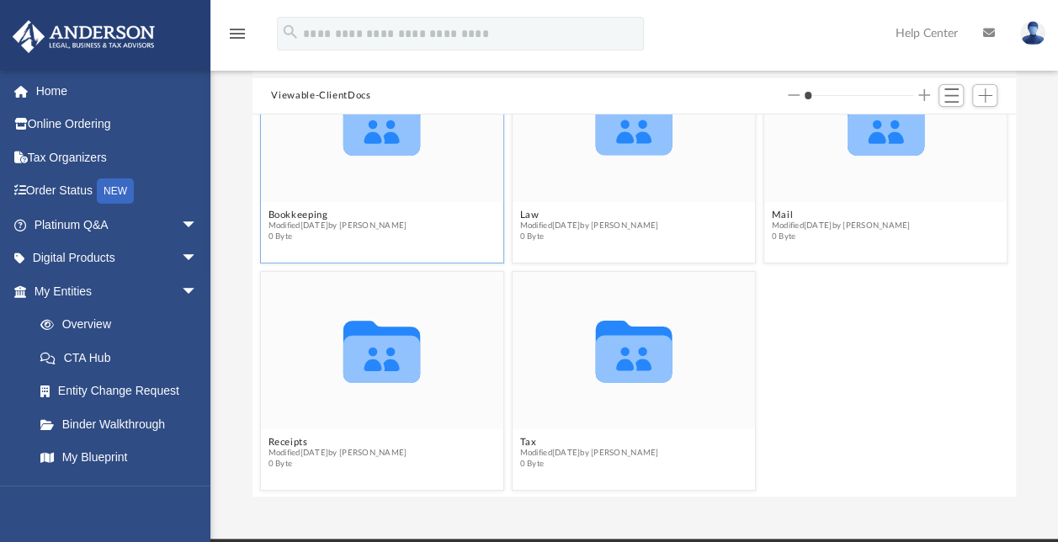
scroll to position [166, 0]
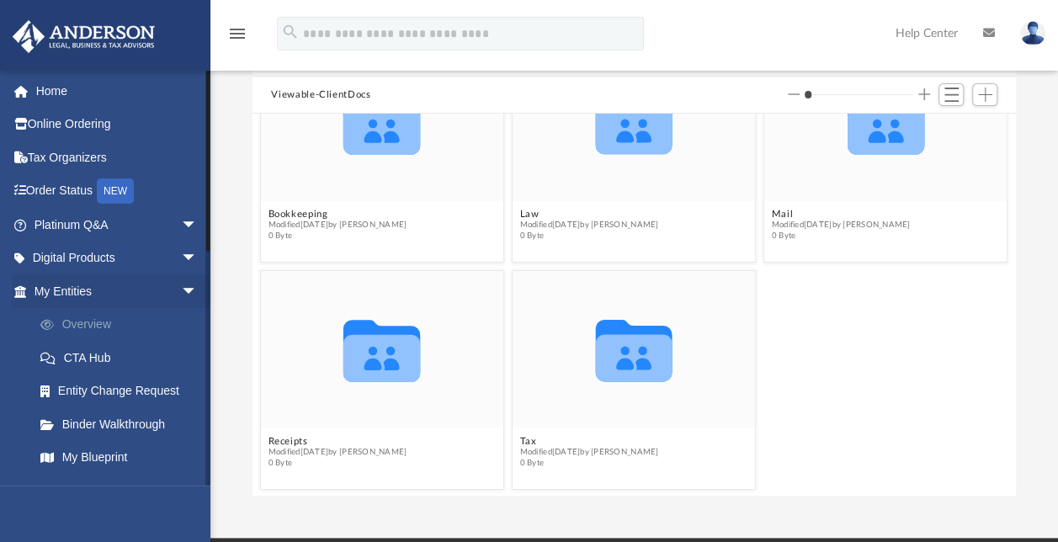
click at [93, 329] on link "Overview" at bounding box center [123, 325] width 199 height 34
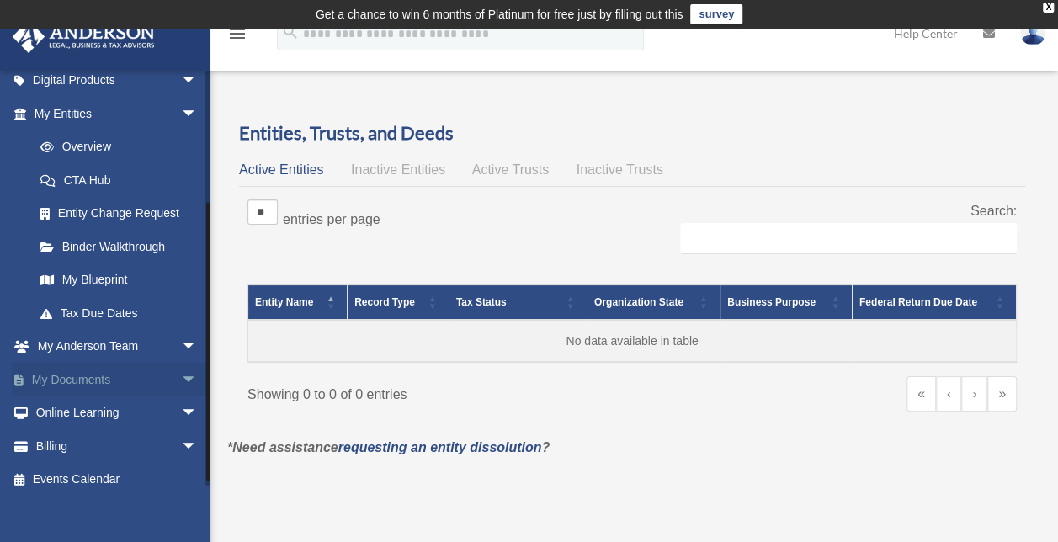
scroll to position [191, 0]
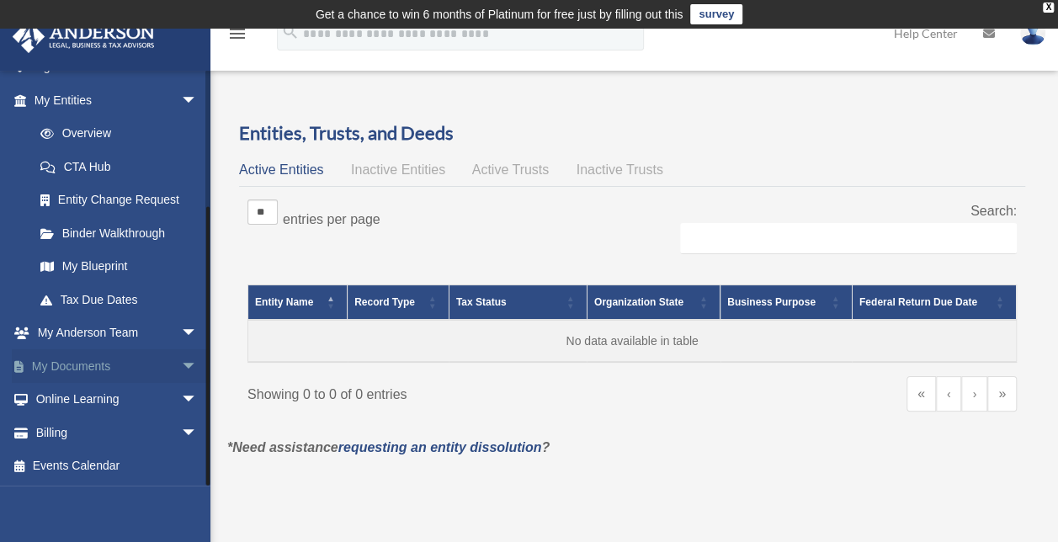
click at [181, 363] on span "arrow_drop_down" at bounding box center [198, 366] width 34 height 34
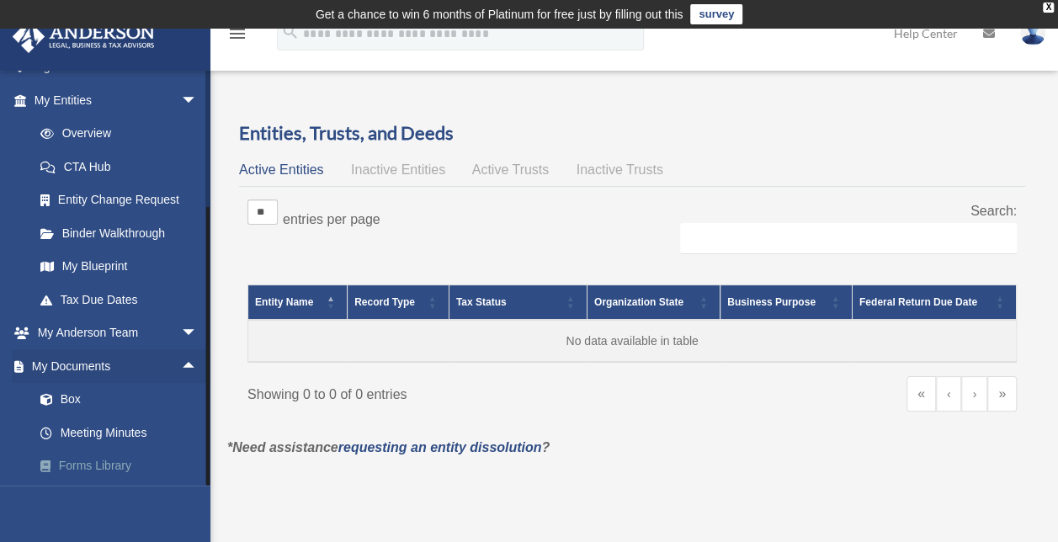
click at [98, 463] on link "Forms Library" at bounding box center [123, 466] width 199 height 34
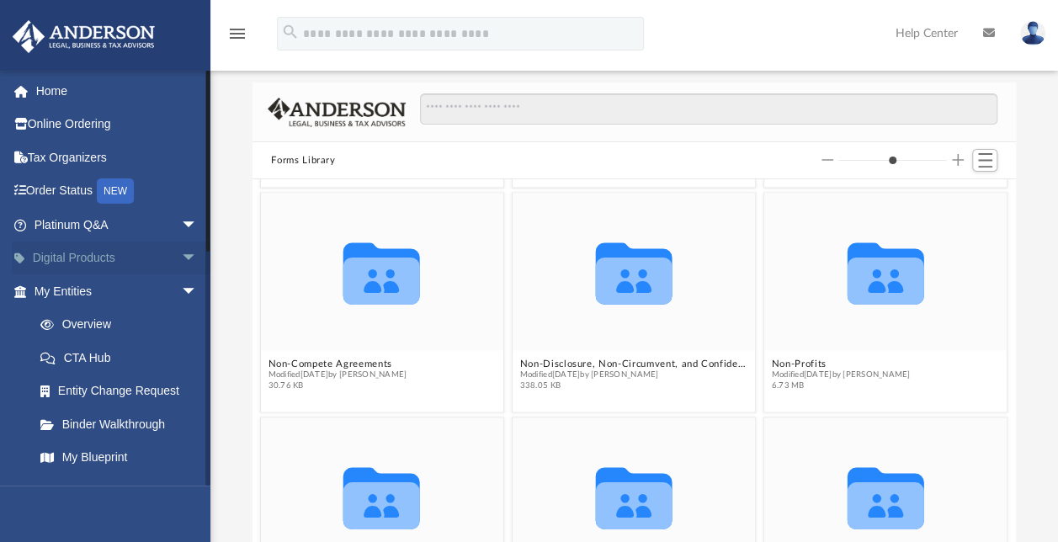
click at [181, 257] on span "arrow_drop_down" at bounding box center [198, 258] width 34 height 34
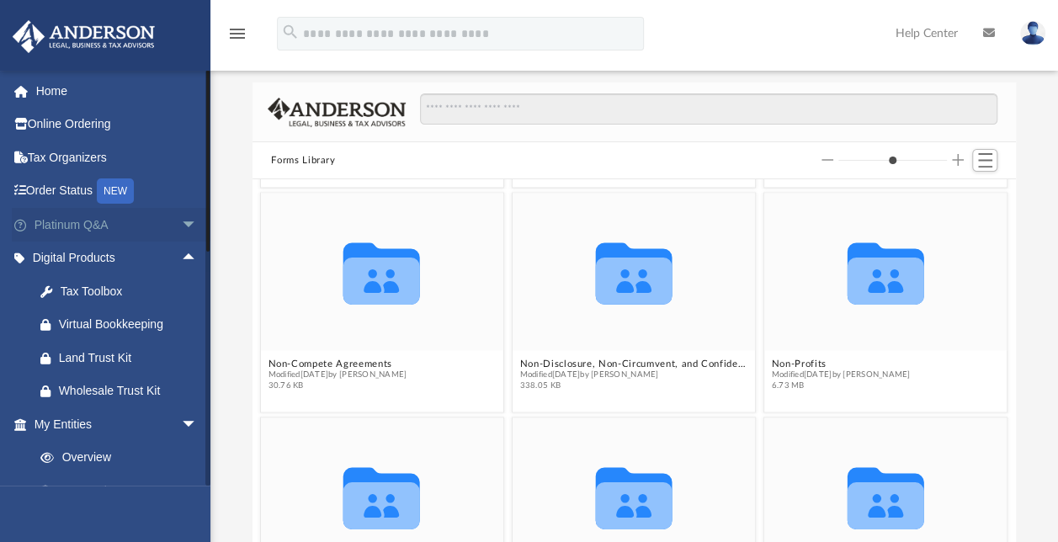
click at [181, 224] on span "arrow_drop_down" at bounding box center [198, 225] width 34 height 34
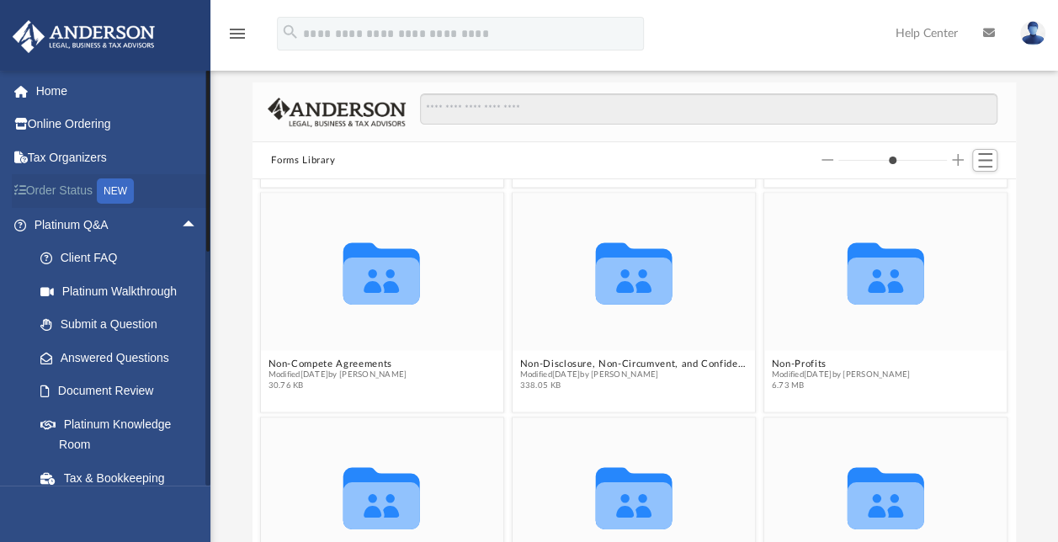
click at [70, 188] on link "Order Status NEW" at bounding box center [117, 191] width 211 height 34
click at [118, 192] on div "NEW" at bounding box center [115, 190] width 37 height 25
click at [72, 188] on link "Order Status NEW" at bounding box center [117, 191] width 211 height 34
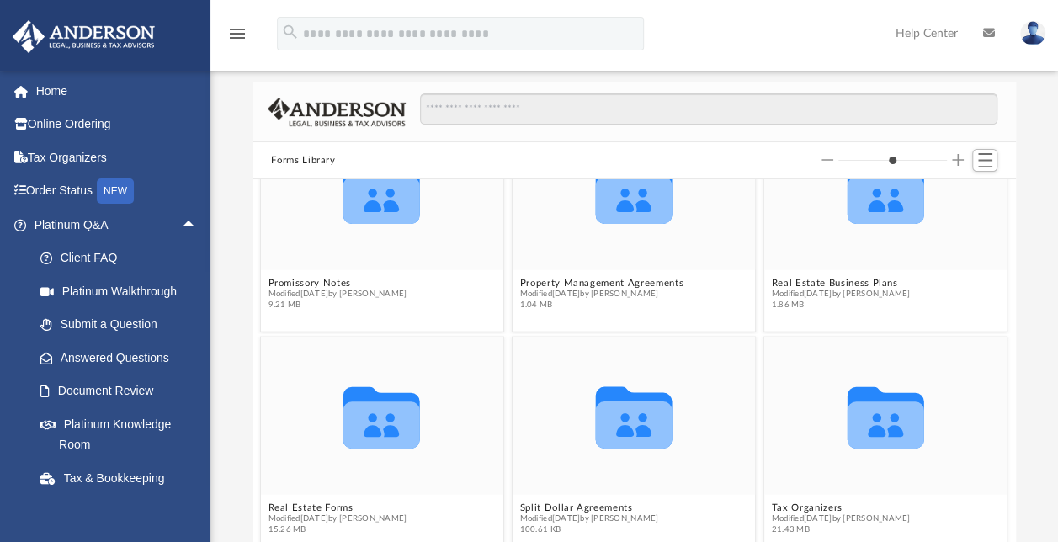
scroll to position [372, 0]
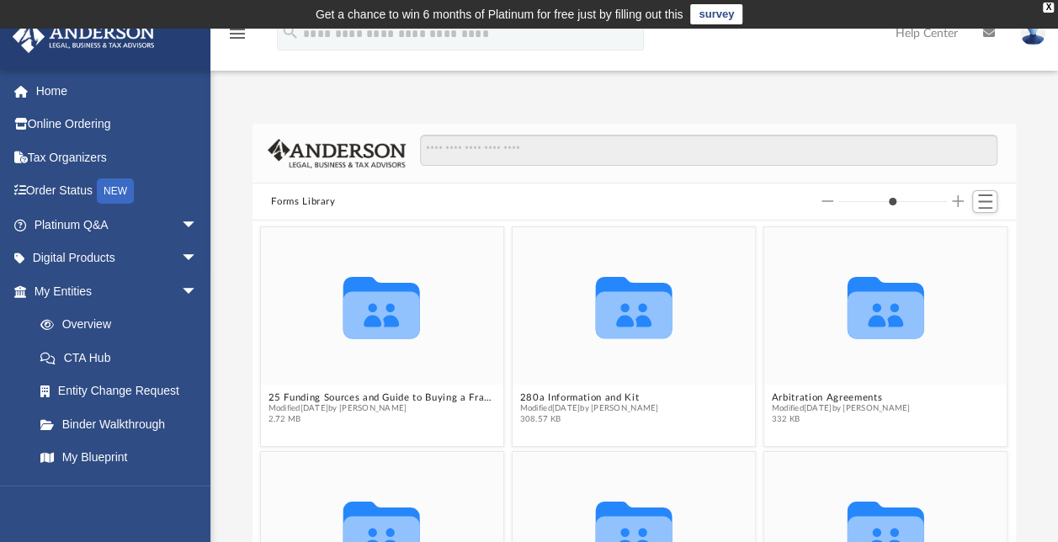
click at [240, 35] on icon "menu" at bounding box center [237, 34] width 20 height 20
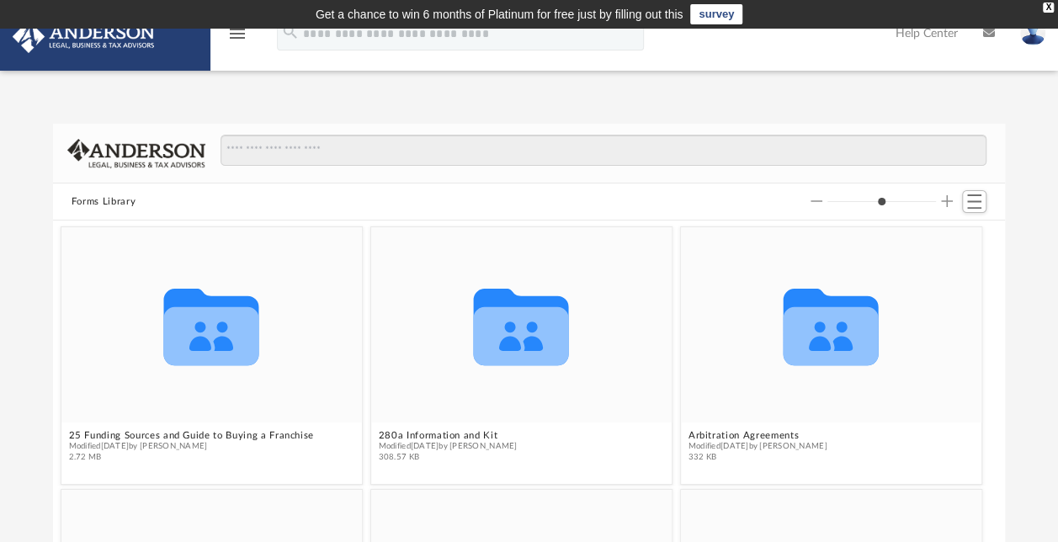
scroll to position [369, 938]
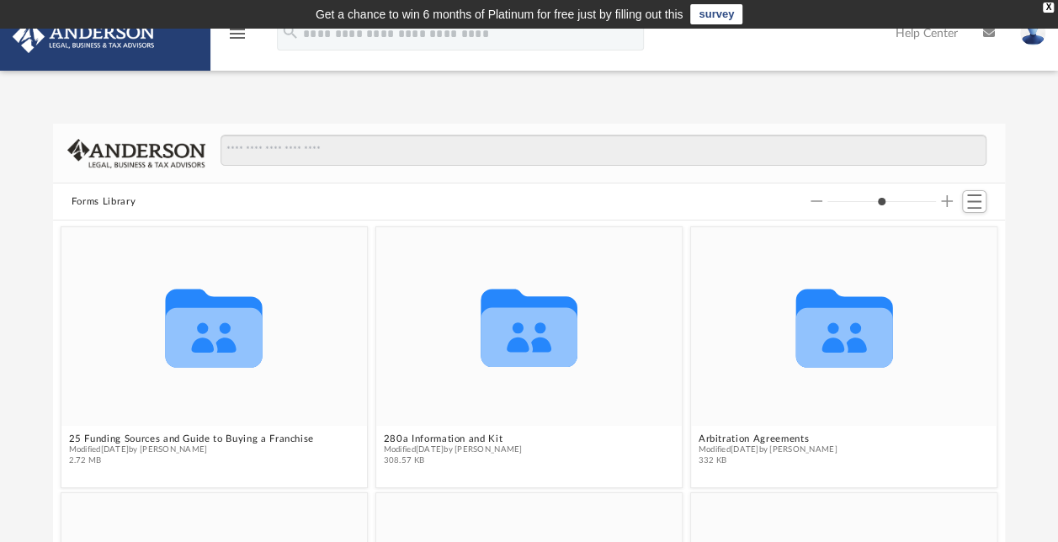
type input "*"
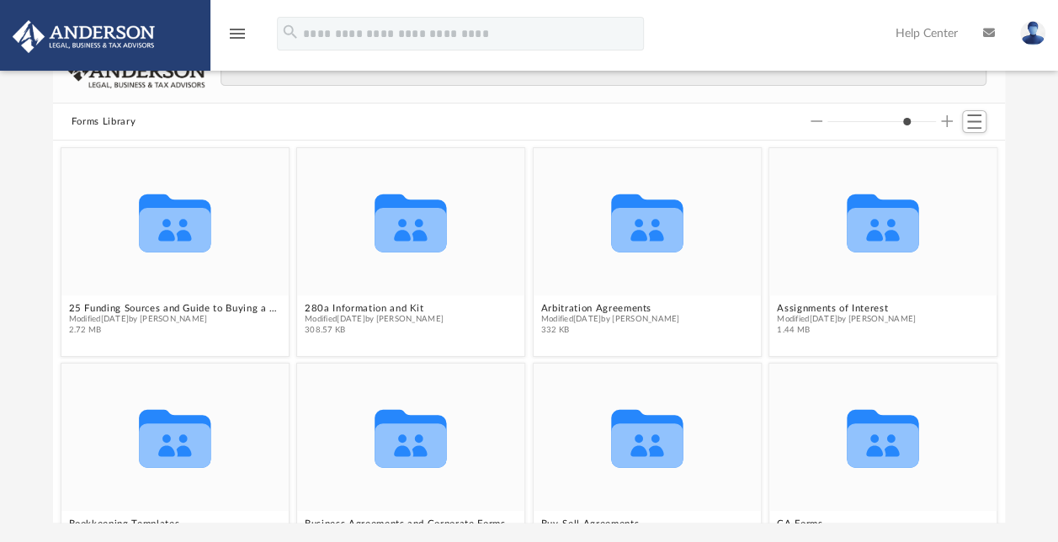
scroll to position [74, 0]
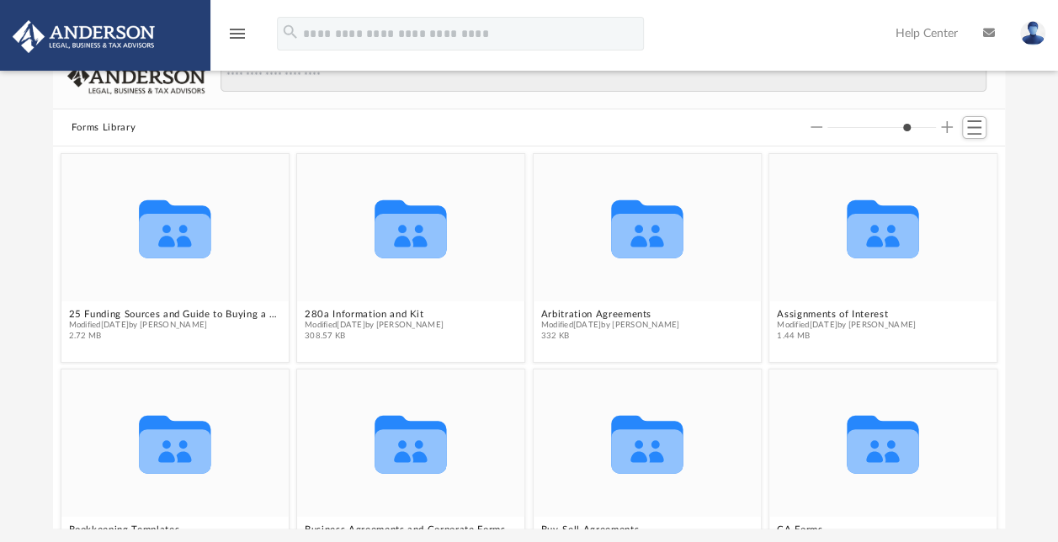
click at [923, 36] on link "Help Center" at bounding box center [926, 33] width 87 height 66
click at [936, 30] on link "Help Center" at bounding box center [926, 33] width 87 height 66
click at [947, 30] on link "Help Center" at bounding box center [926, 33] width 87 height 66
click at [932, 30] on link "Help Center" at bounding box center [926, 33] width 87 height 66
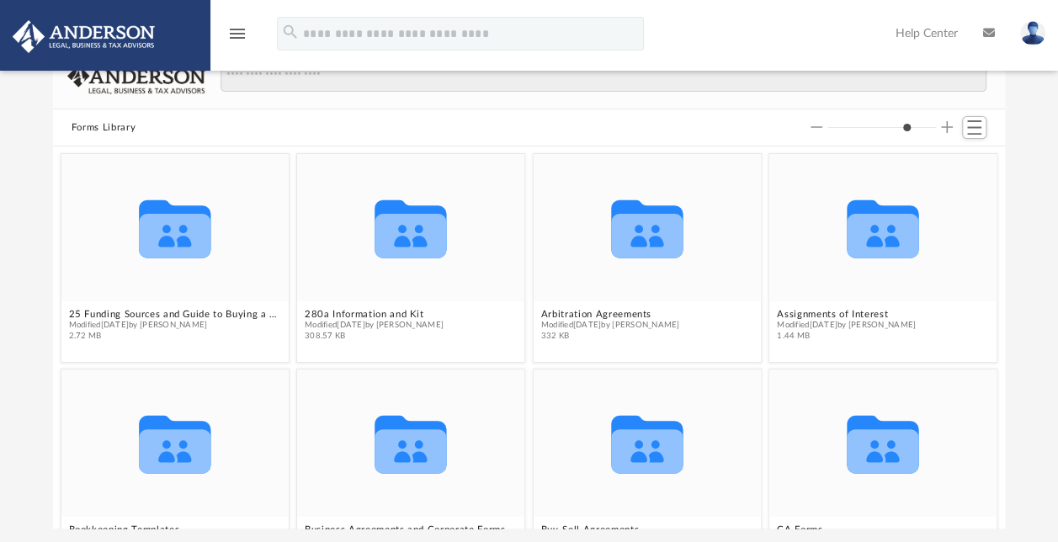
click at [1031, 32] on img at bounding box center [1032, 33] width 25 height 24
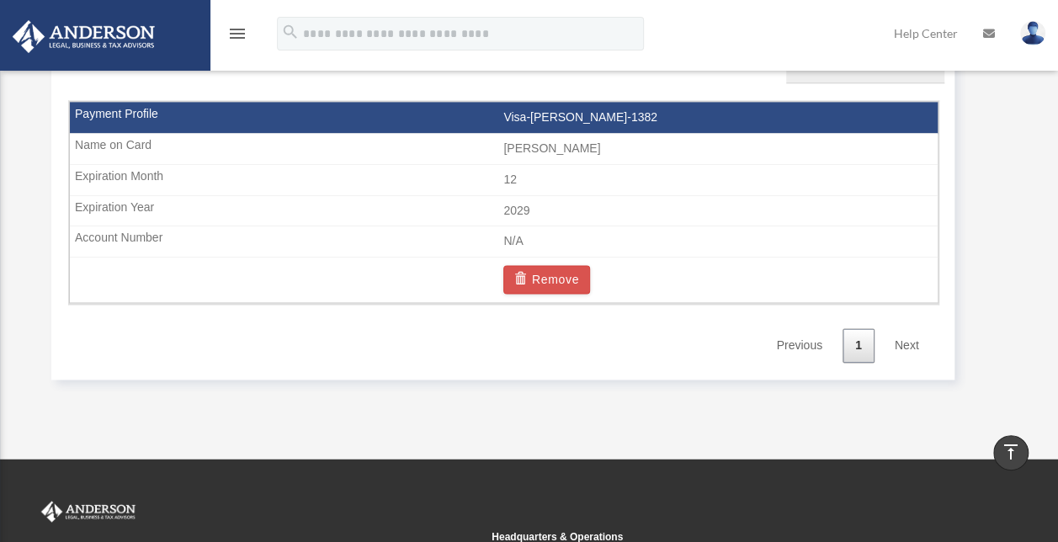
scroll to position [1094, 0]
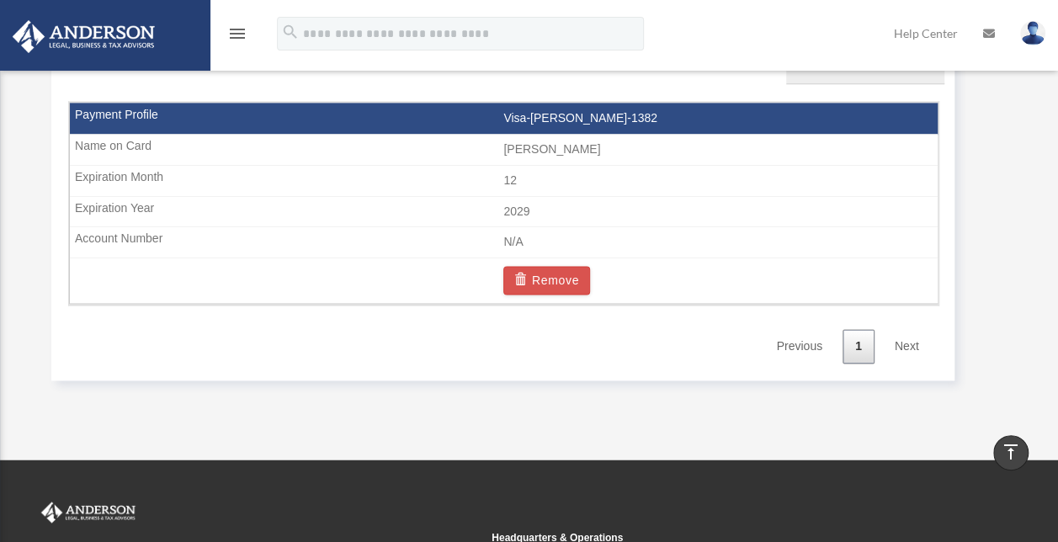
click at [237, 34] on icon "menu" at bounding box center [237, 34] width 20 height 20
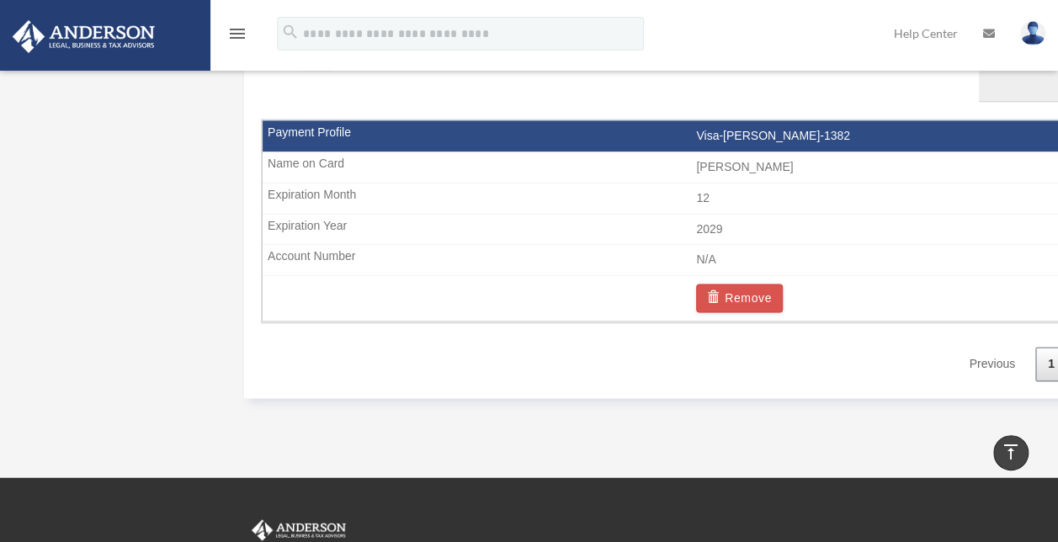
scroll to position [1127, 0]
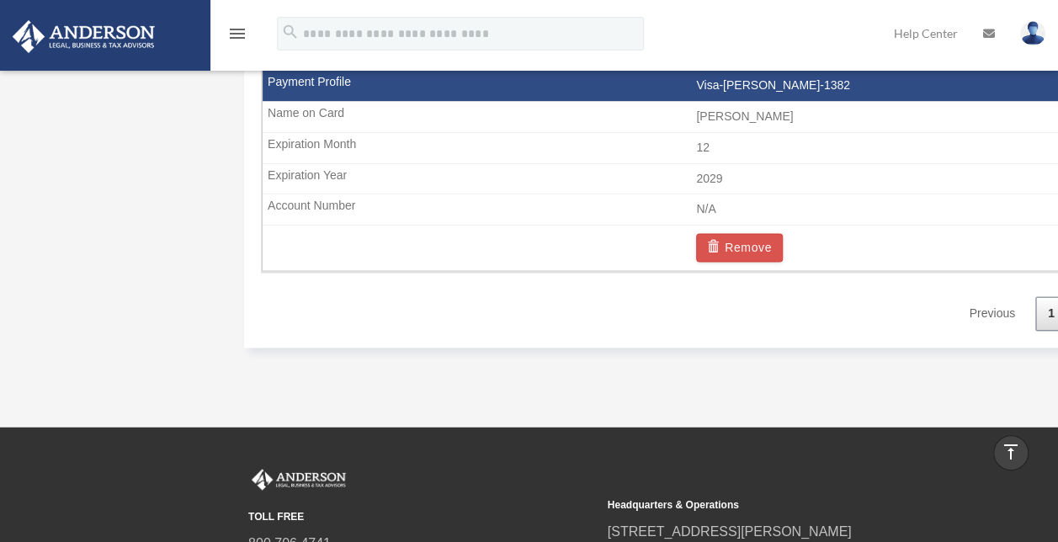
click at [125, 42] on img at bounding box center [84, 36] width 152 height 33
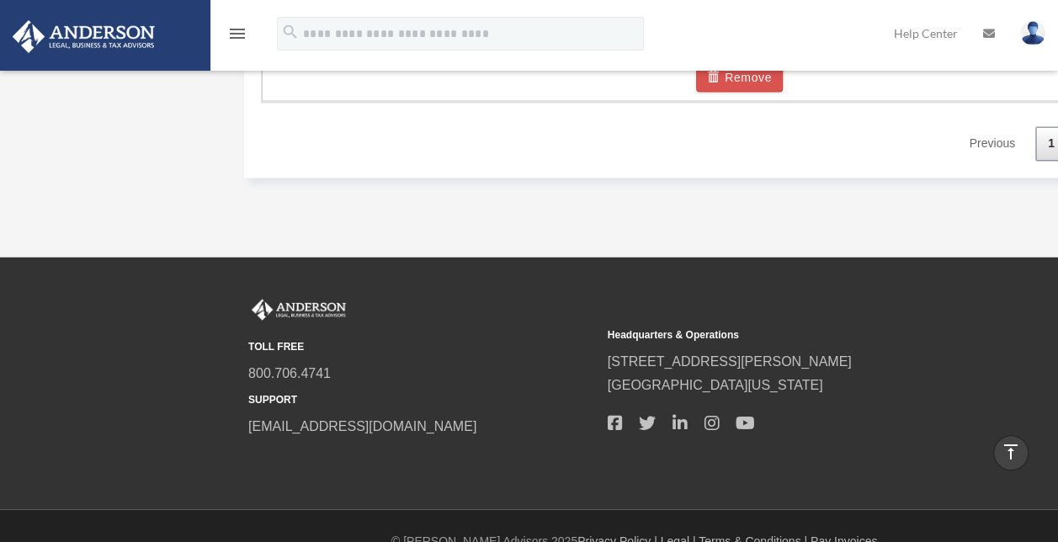
scroll to position [1321, 0]
